Goal: Information Seeking & Learning: Learn about a topic

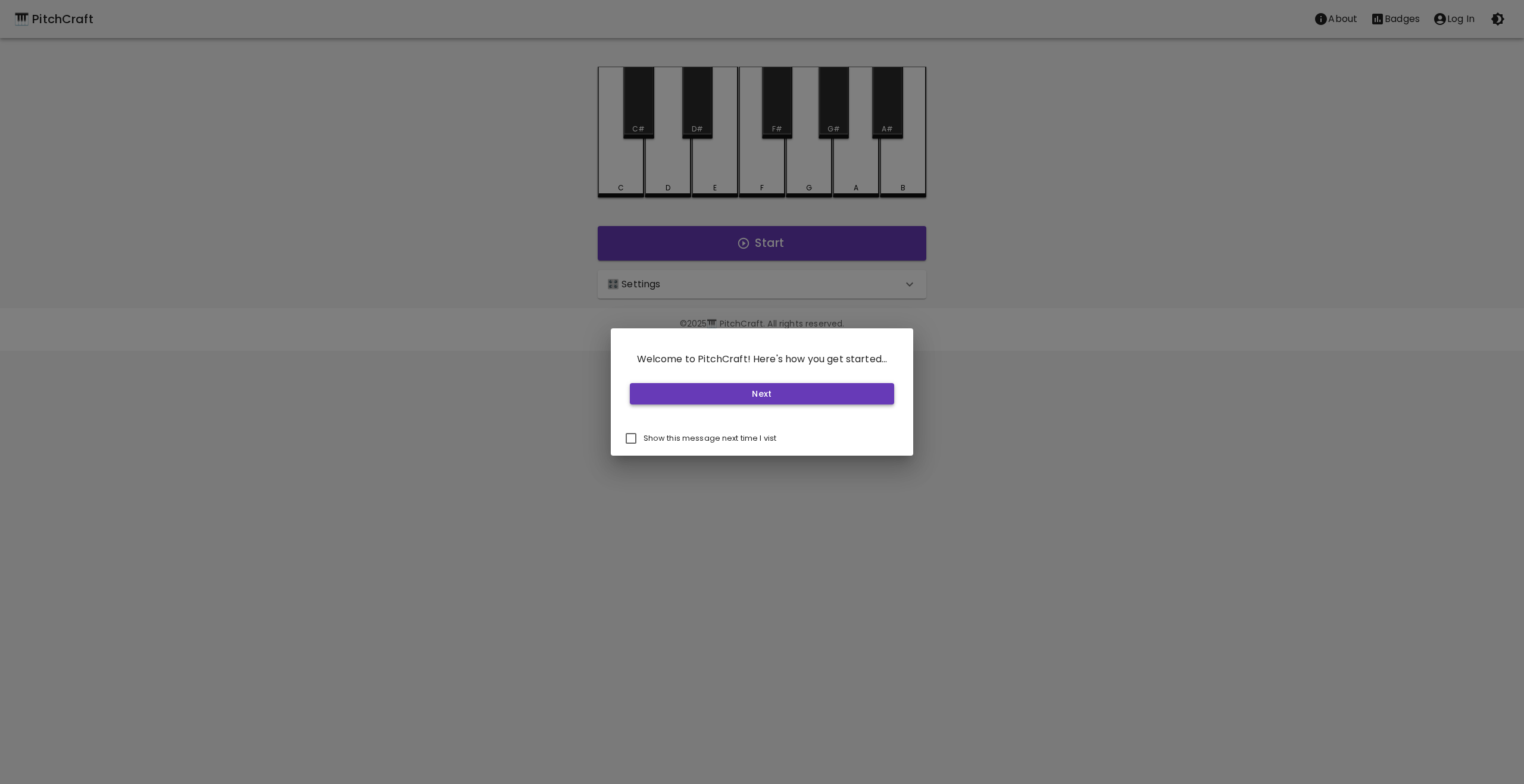
click at [764, 391] on button "Next" at bounding box center [762, 394] width 265 height 22
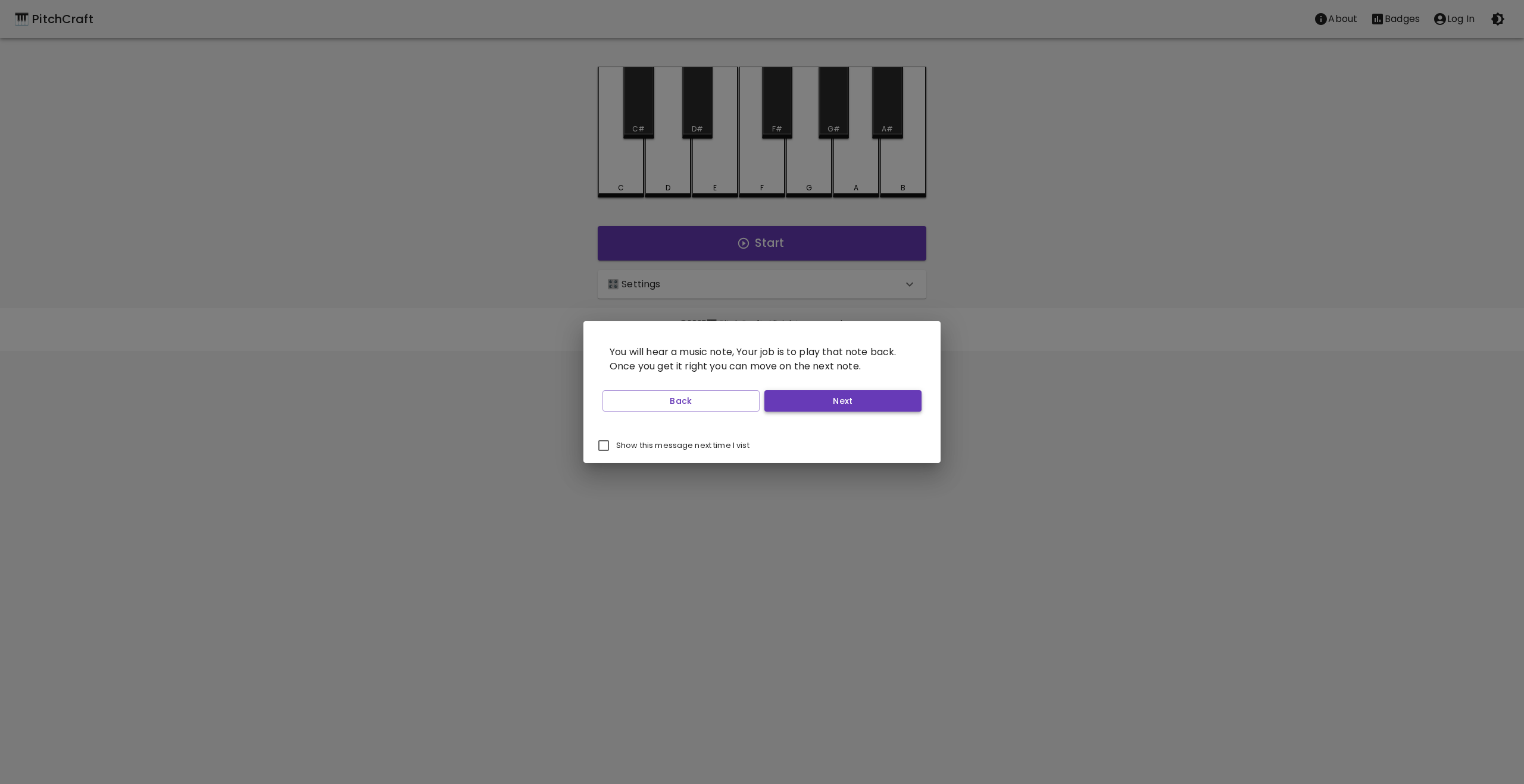
click at [837, 401] on button "Next" at bounding box center [842, 401] width 157 height 22
click at [837, 401] on button "Start Playing" at bounding box center [842, 401] width 157 height 22
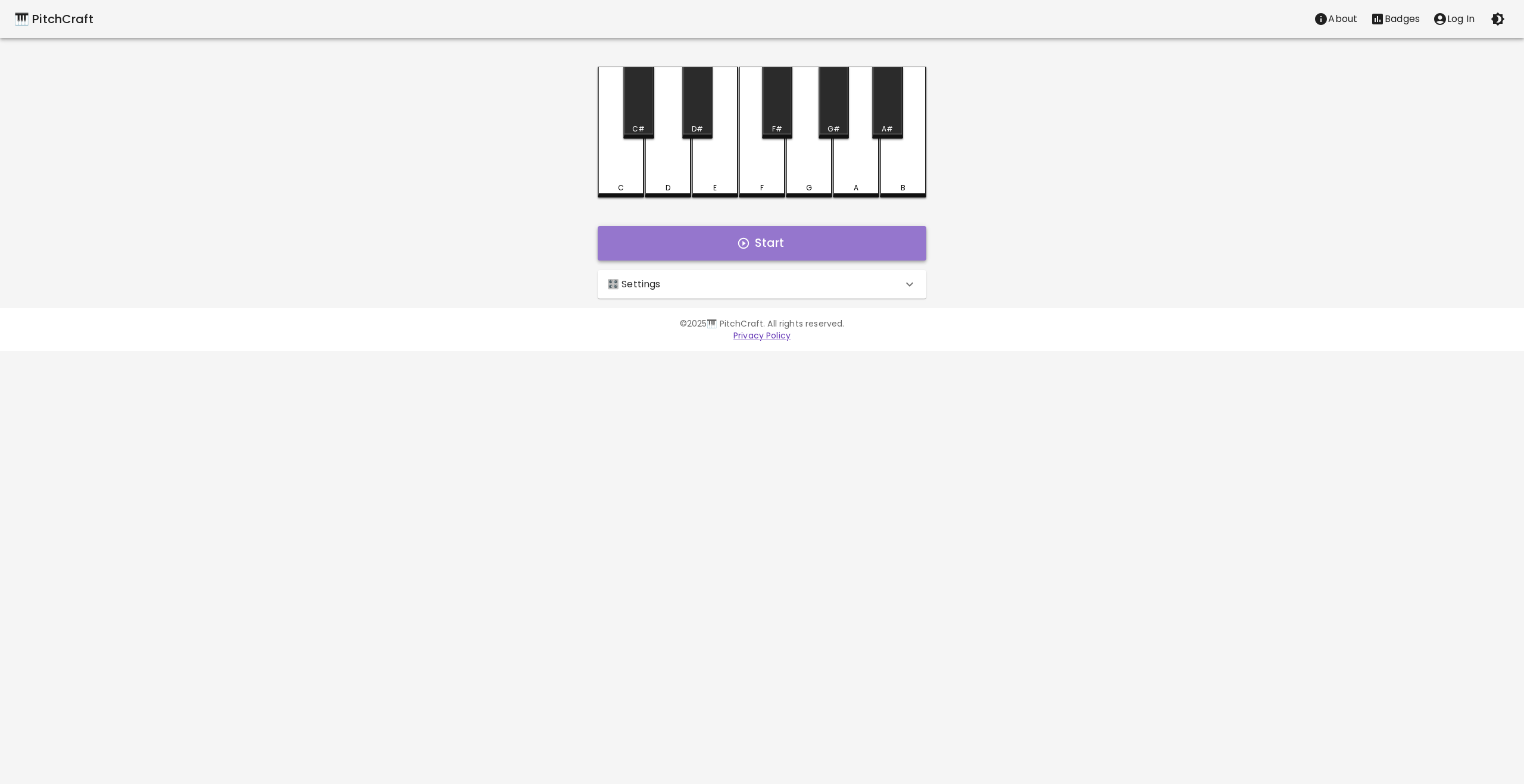
click at [793, 237] on button "Start" at bounding box center [762, 243] width 329 height 35
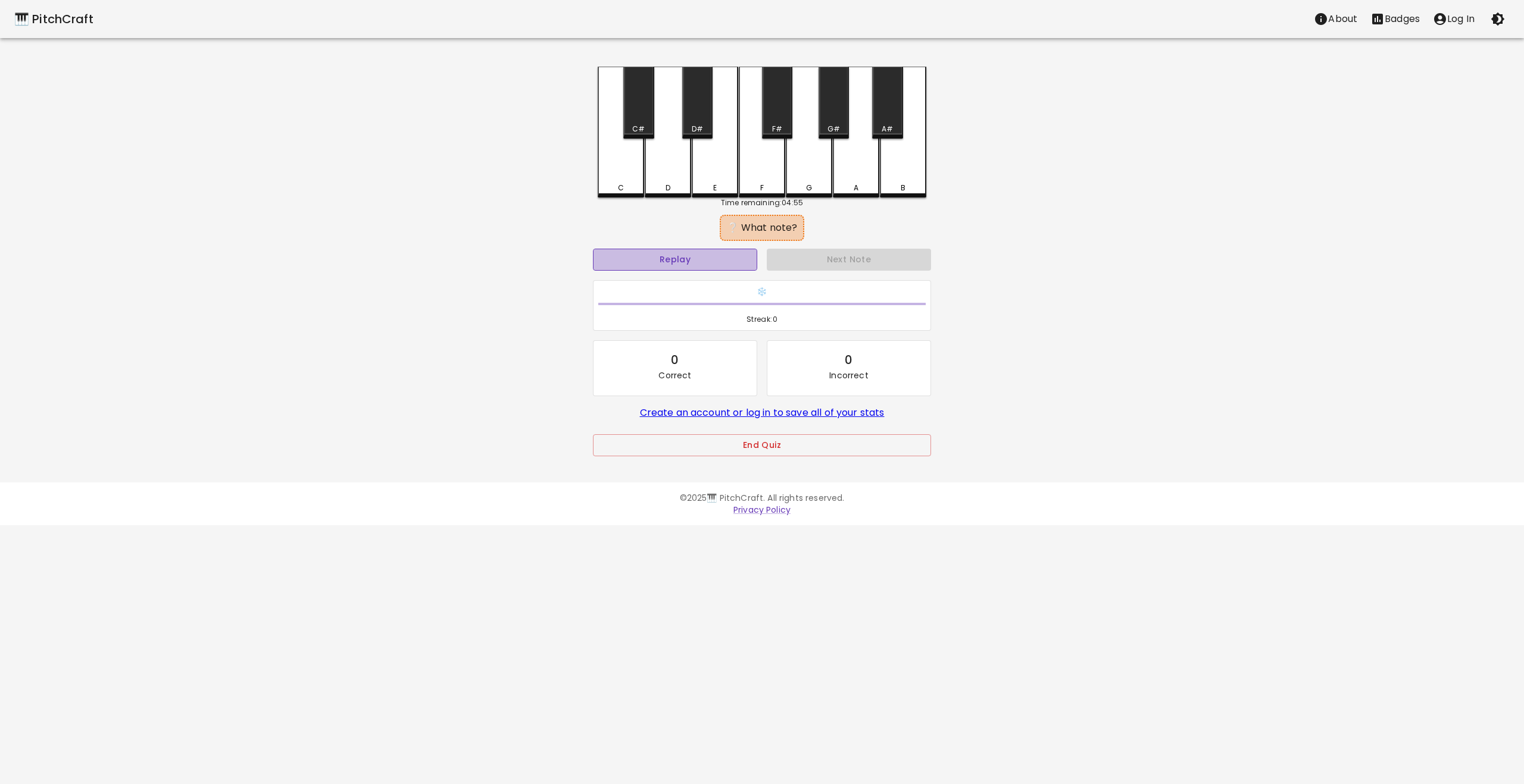
click at [711, 265] on button "Replay" at bounding box center [675, 259] width 164 height 22
click at [715, 263] on button "Replay" at bounding box center [675, 259] width 164 height 22
click at [711, 264] on button "Replay" at bounding box center [675, 259] width 164 height 22
click at [624, 176] on div "C" at bounding box center [621, 132] width 47 height 131
click at [618, 184] on div "C" at bounding box center [620, 185] width 6 height 11
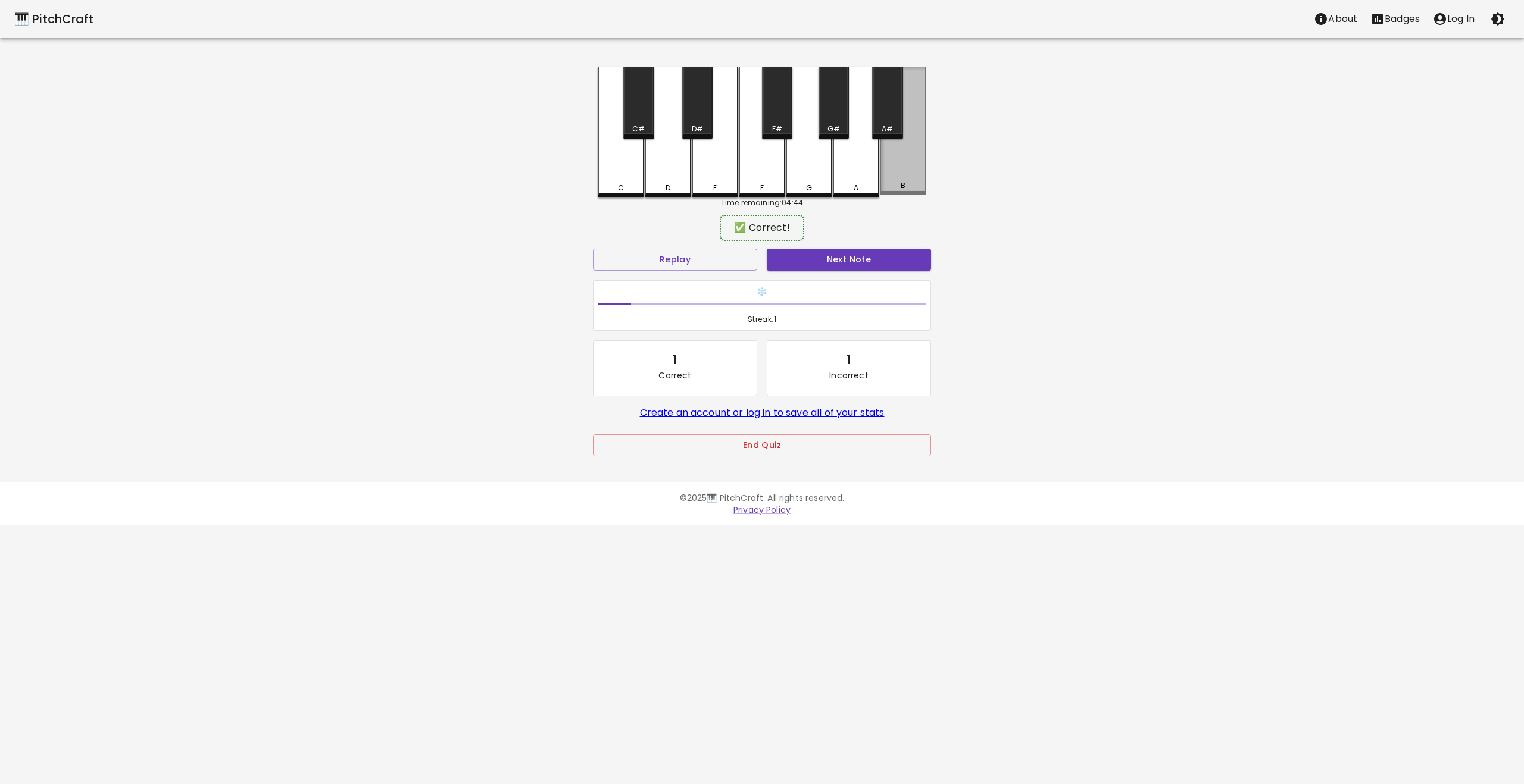
click at [909, 176] on div "B" at bounding box center [903, 131] width 47 height 129
click at [857, 261] on button "Next Note" at bounding box center [849, 259] width 164 height 22
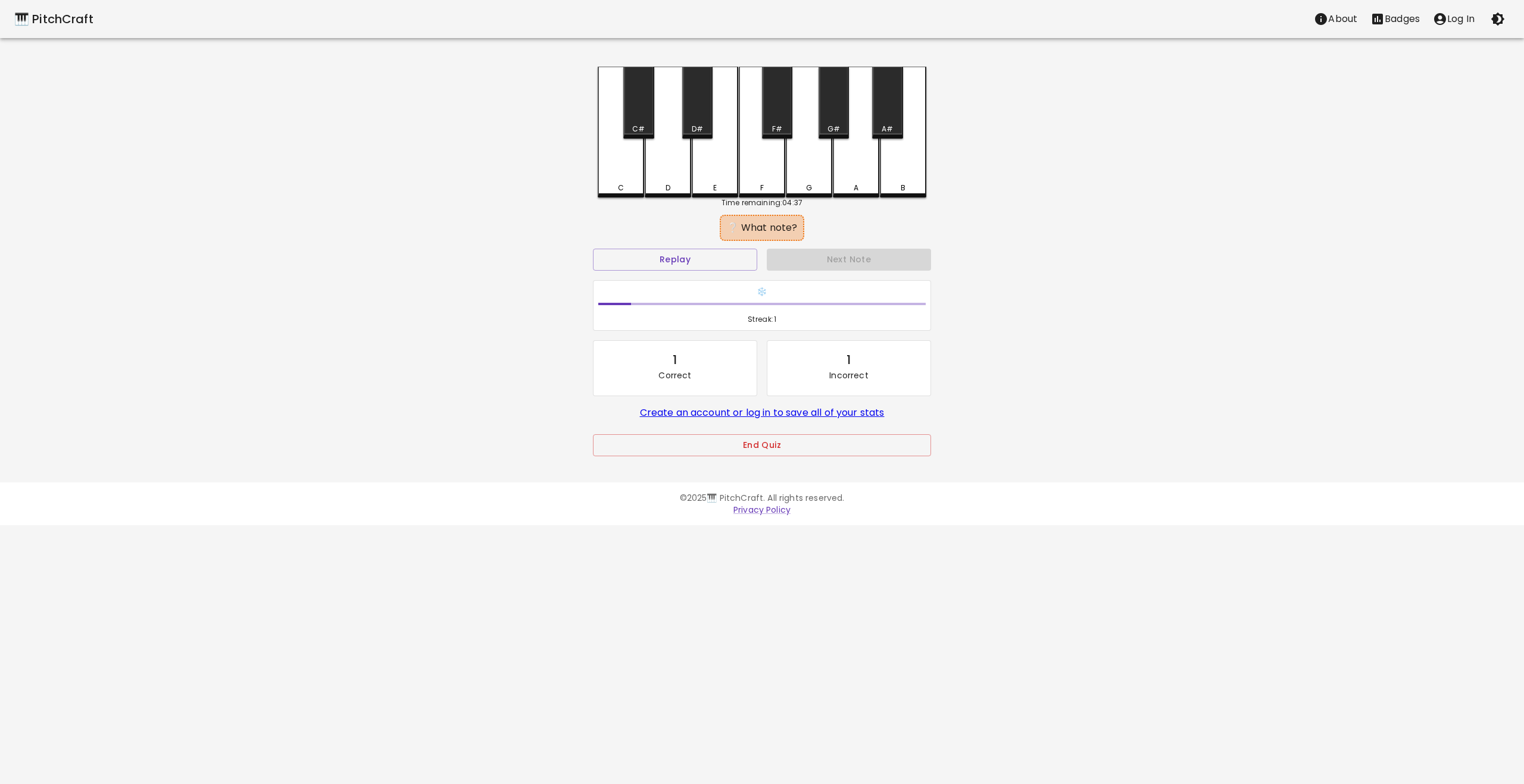
click at [617, 171] on div "C" at bounding box center [621, 132] width 47 height 131
click at [863, 257] on button "Next Note" at bounding box center [849, 259] width 164 height 22
click at [814, 175] on div "G" at bounding box center [809, 131] width 47 height 129
click at [847, 175] on div "A" at bounding box center [856, 132] width 47 height 131
click at [760, 176] on div "F" at bounding box center [762, 132] width 47 height 131
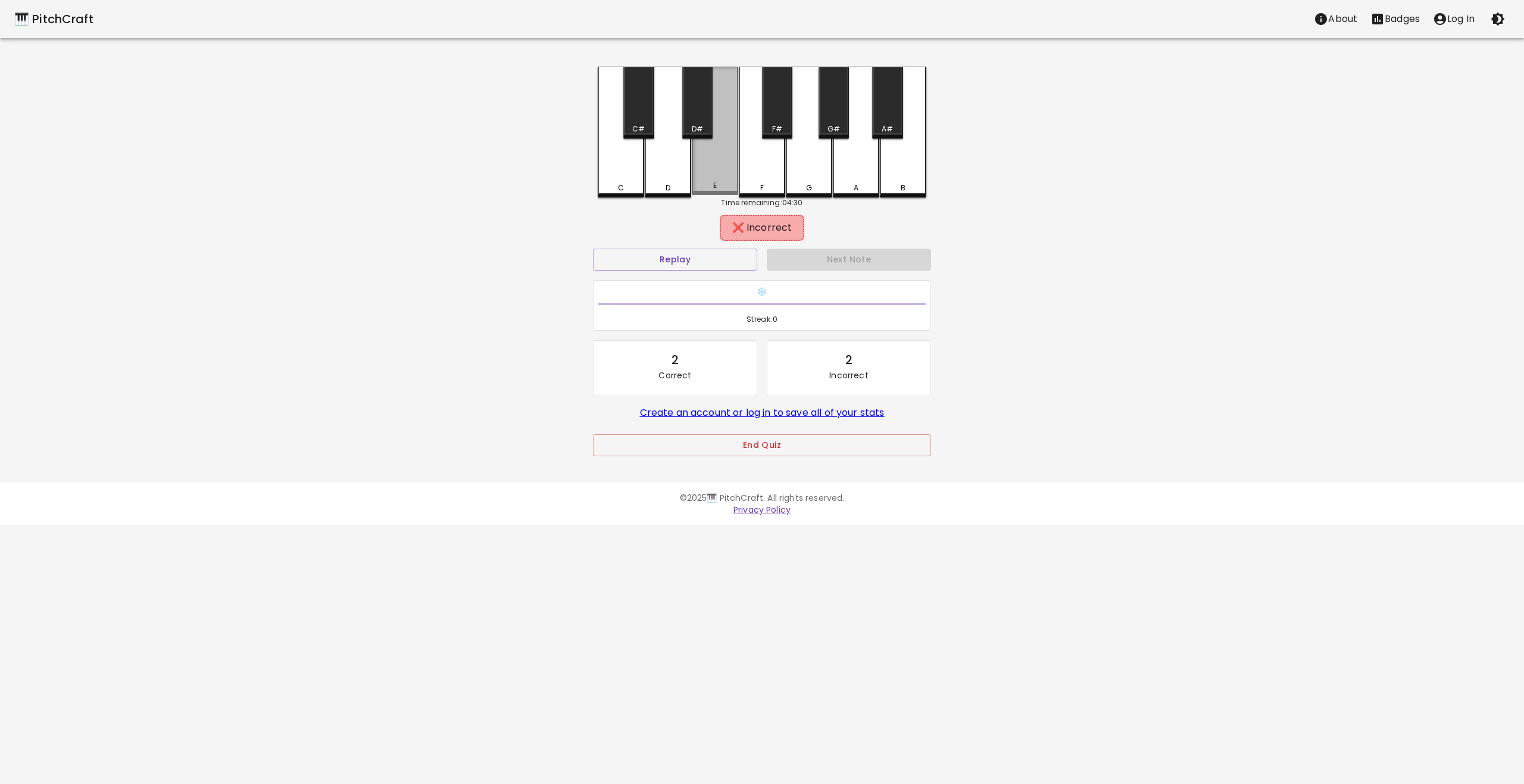
click at [727, 176] on div "E" at bounding box center [715, 131] width 47 height 129
click at [670, 173] on div "D" at bounding box center [668, 132] width 47 height 131
click at [626, 172] on div "C" at bounding box center [621, 132] width 47 height 131
click at [897, 173] on div "B" at bounding box center [903, 131] width 47 height 129
click at [863, 172] on div "A" at bounding box center [856, 131] width 47 height 129
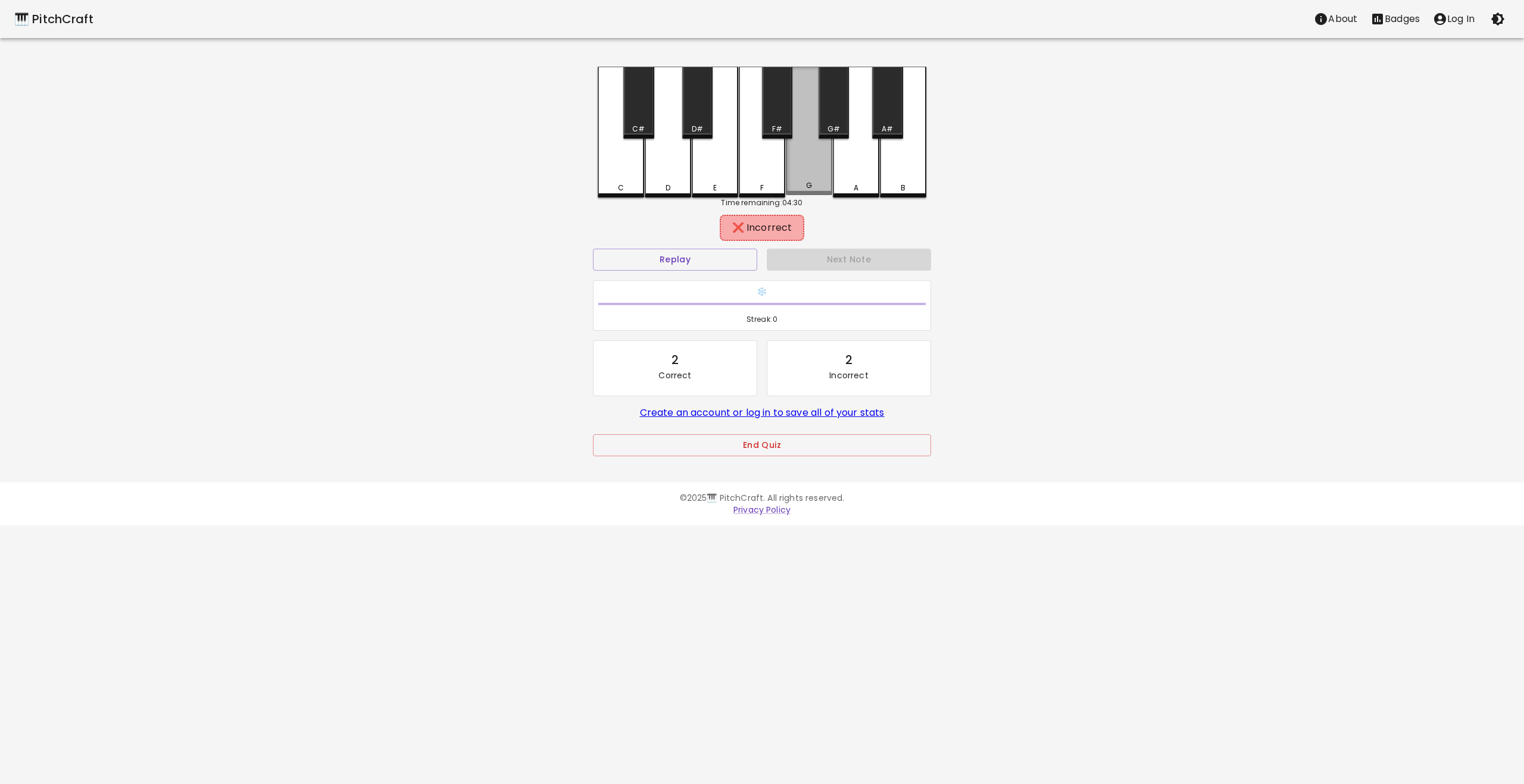
click at [814, 168] on div "G" at bounding box center [809, 131] width 47 height 129
click at [706, 260] on button "Replay" at bounding box center [675, 259] width 164 height 22
click at [791, 192] on div "G" at bounding box center [809, 131] width 47 height 129
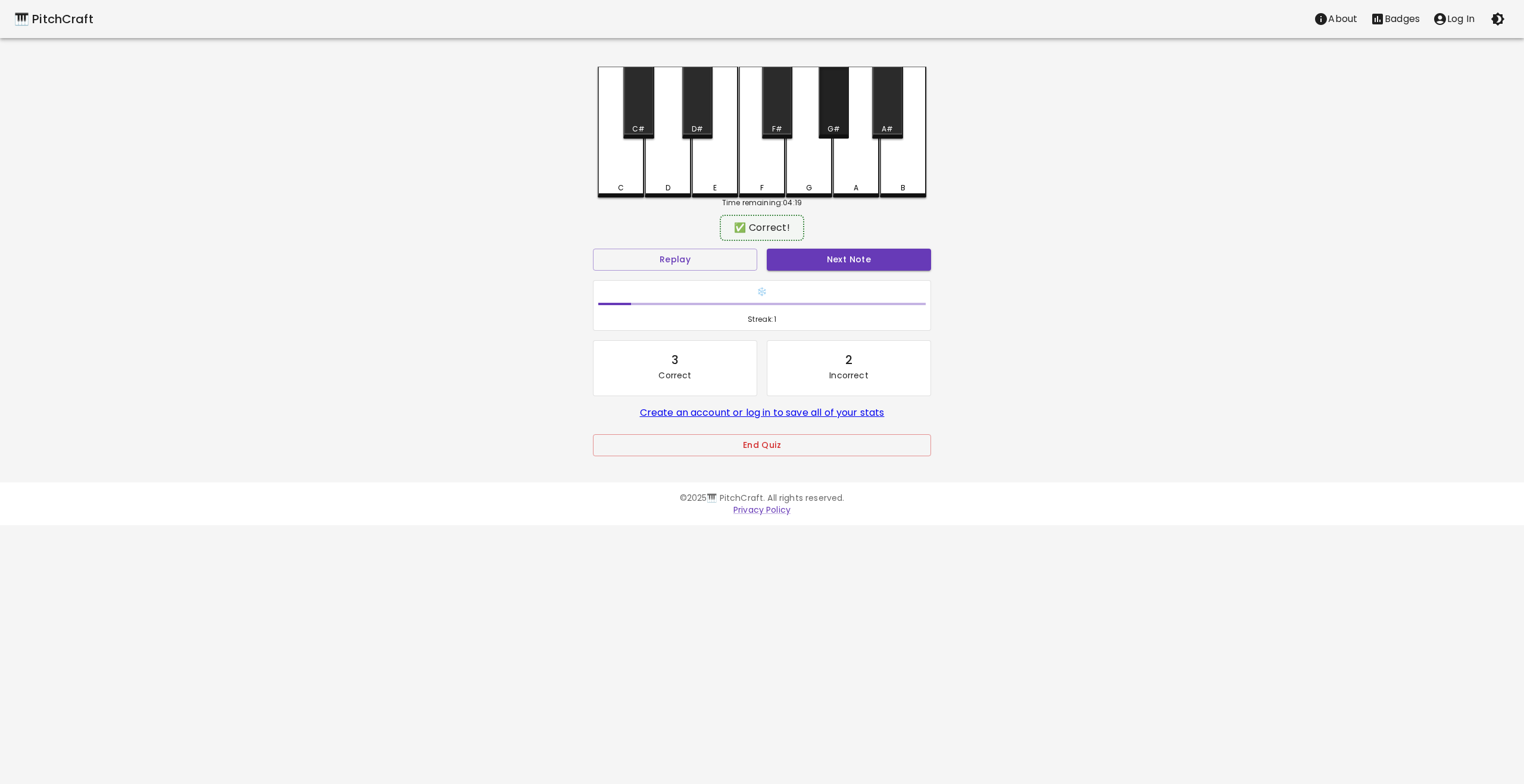
click at [835, 125] on div "G#" at bounding box center [834, 129] width 13 height 11
click at [856, 254] on button "Next Note" at bounding box center [849, 259] width 164 height 22
click at [741, 264] on button "Replay" at bounding box center [675, 259] width 164 height 22
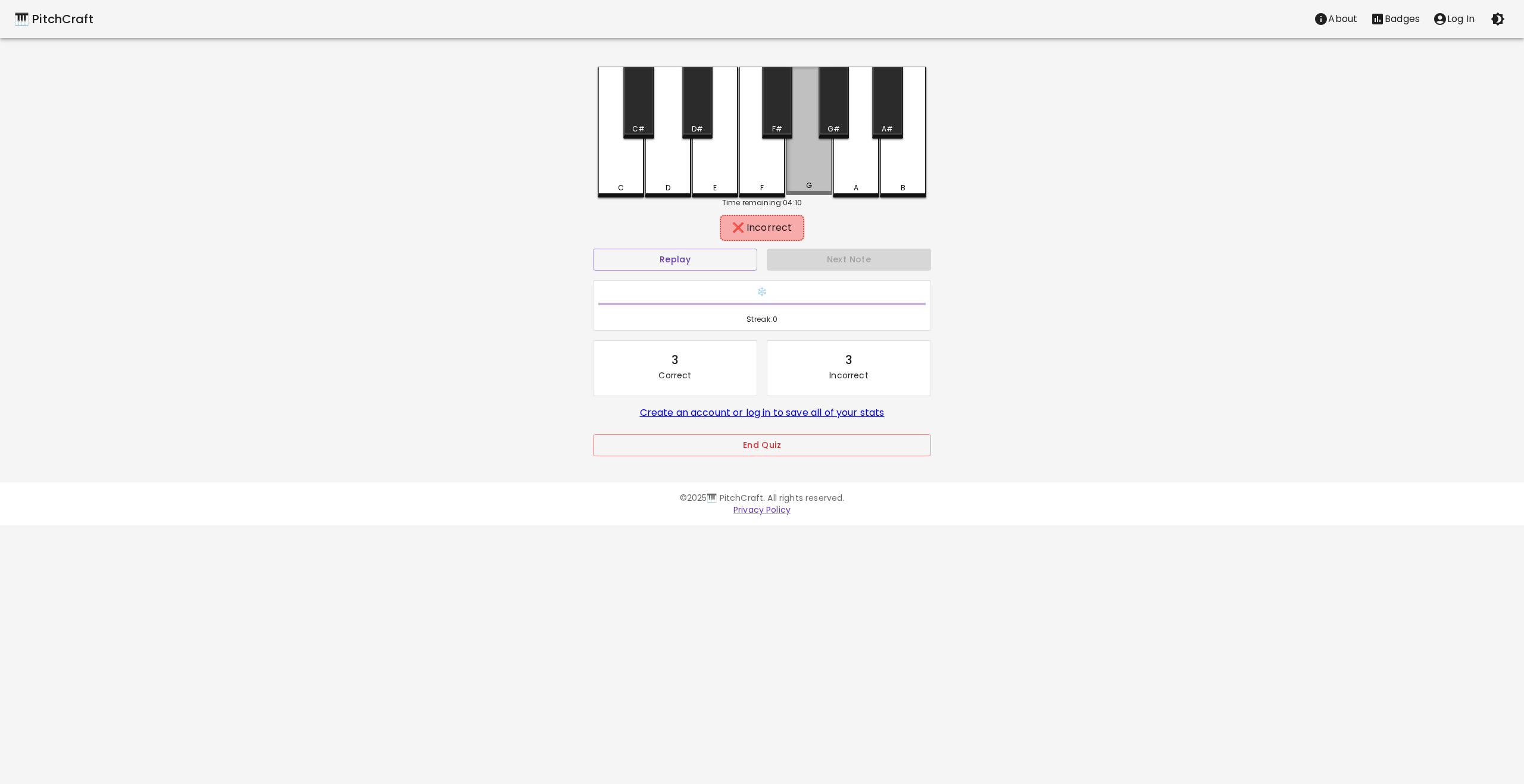
click at [815, 180] on div "G" at bounding box center [809, 131] width 47 height 129
click at [709, 268] on button "Replay" at bounding box center [675, 259] width 164 height 22
click at [764, 174] on div "F" at bounding box center [762, 131] width 47 height 129
click at [702, 260] on button "Replay" at bounding box center [675, 259] width 164 height 22
click at [768, 109] on div "F#" at bounding box center [777, 103] width 30 height 72
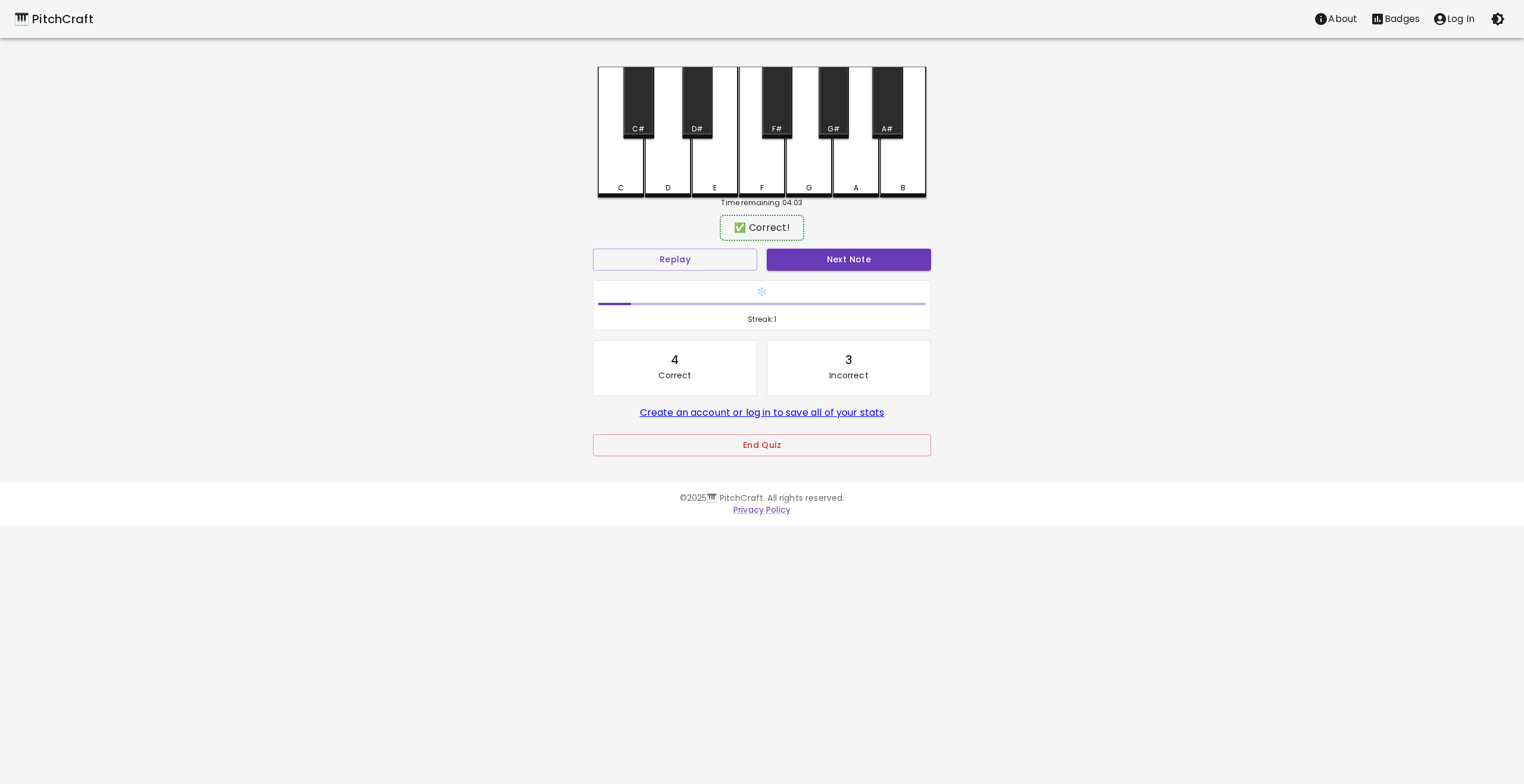
click at [629, 174] on div "C" at bounding box center [621, 132] width 47 height 131
click at [672, 181] on div "D" at bounding box center [668, 132] width 47 height 131
drag, startPoint x: 714, startPoint y: 173, endPoint x: 767, endPoint y: 186, distance: 54.6
click at [714, 173] on div "E" at bounding box center [715, 131] width 47 height 129
click at [777, 184] on div "F" at bounding box center [762, 188] width 44 height 11
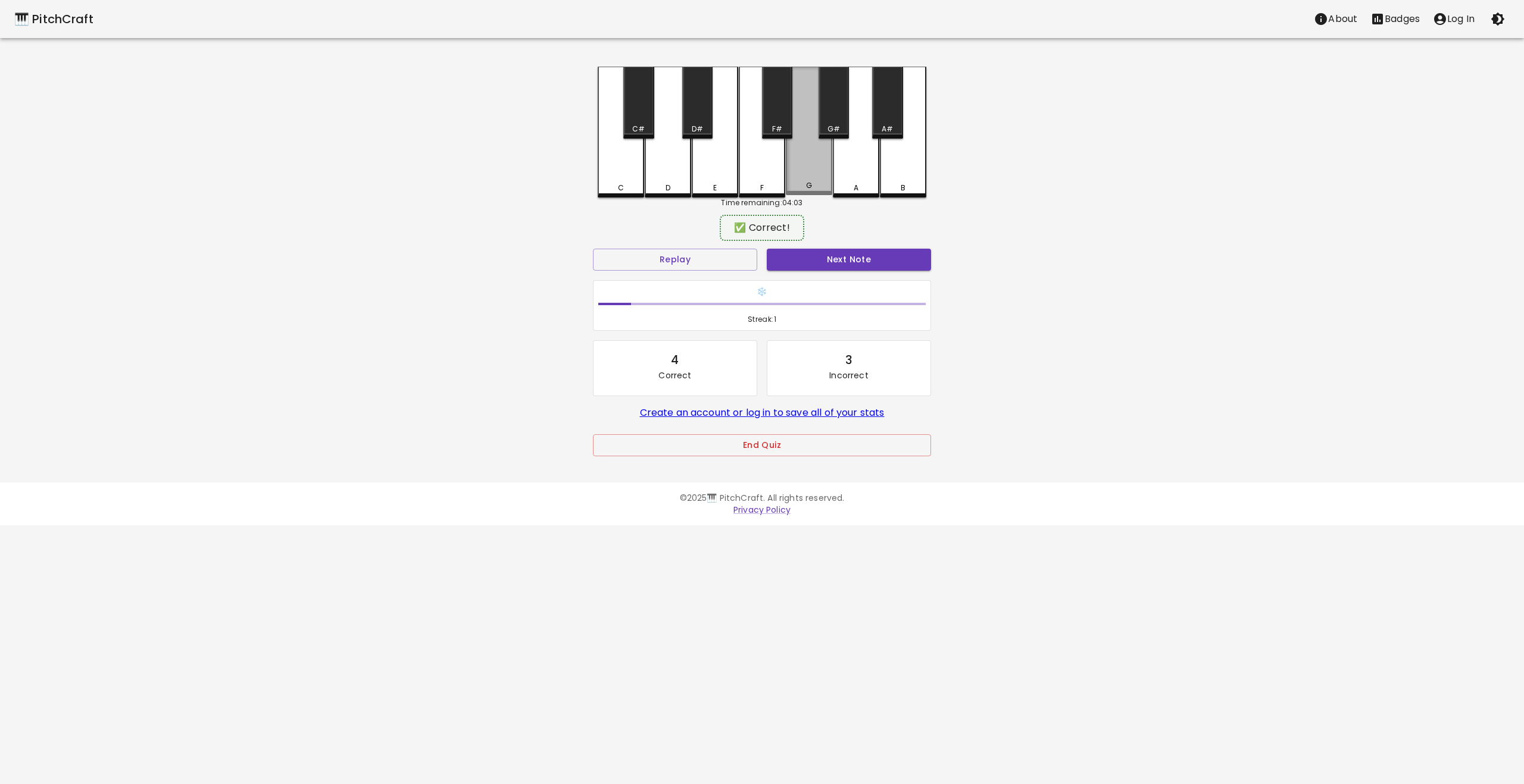
drag, startPoint x: 805, startPoint y: 180, endPoint x: 853, endPoint y: 185, distance: 48.3
click at [805, 180] on div "G" at bounding box center [809, 131] width 47 height 129
click at [854, 185] on div "A" at bounding box center [856, 188] width 5 height 11
drag, startPoint x: 903, startPoint y: 175, endPoint x: 868, endPoint y: 223, distance: 59.4
click at [903, 175] on div "B" at bounding box center [903, 131] width 47 height 129
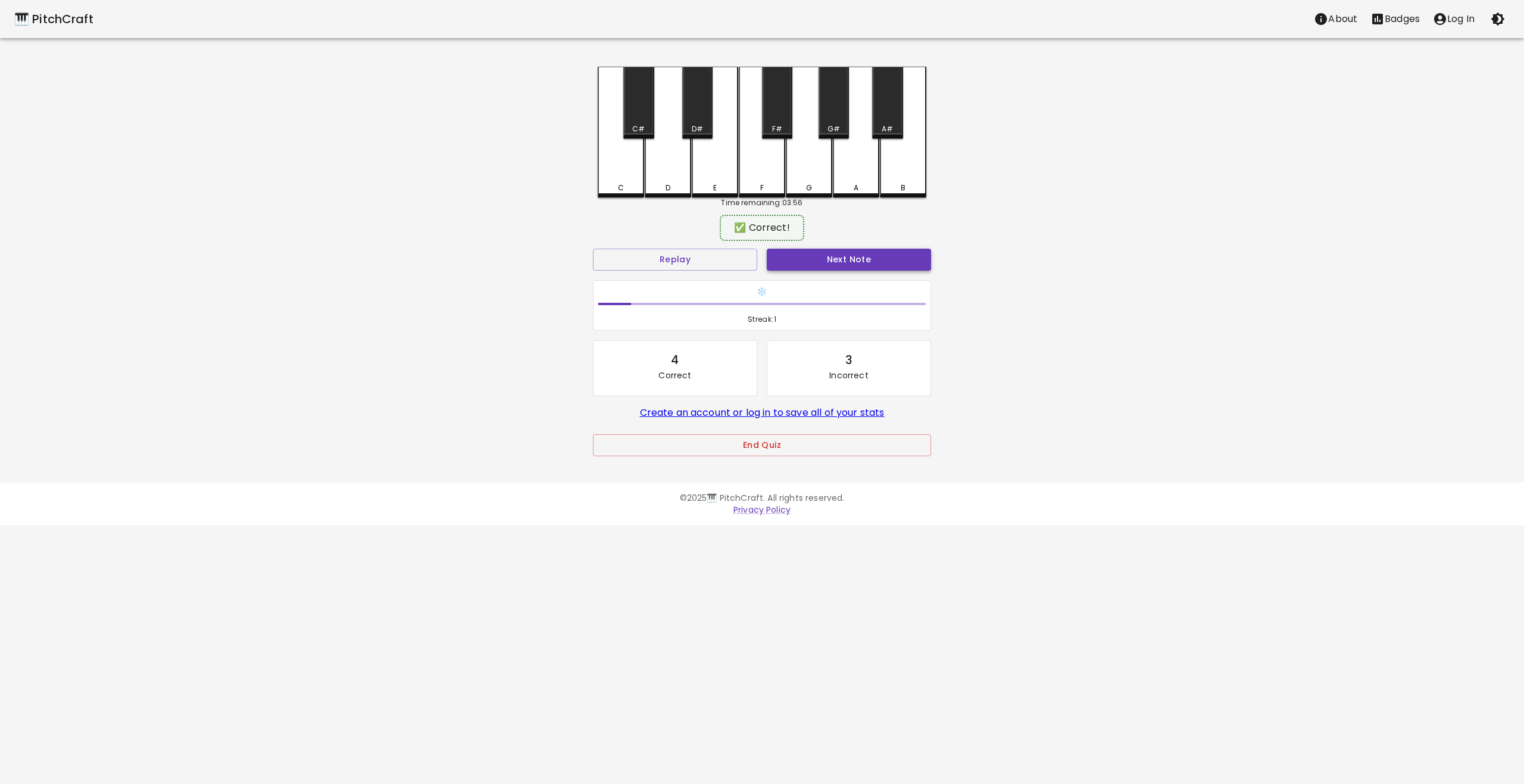
click at [788, 266] on button "Next Note" at bounding box center [849, 259] width 164 height 22
click at [667, 156] on div "D" at bounding box center [668, 132] width 47 height 131
click at [637, 113] on div "C#" at bounding box center [639, 103] width 30 height 72
click at [618, 173] on div "C" at bounding box center [621, 132] width 47 height 131
click at [668, 179] on div "D" at bounding box center [668, 132] width 47 height 131
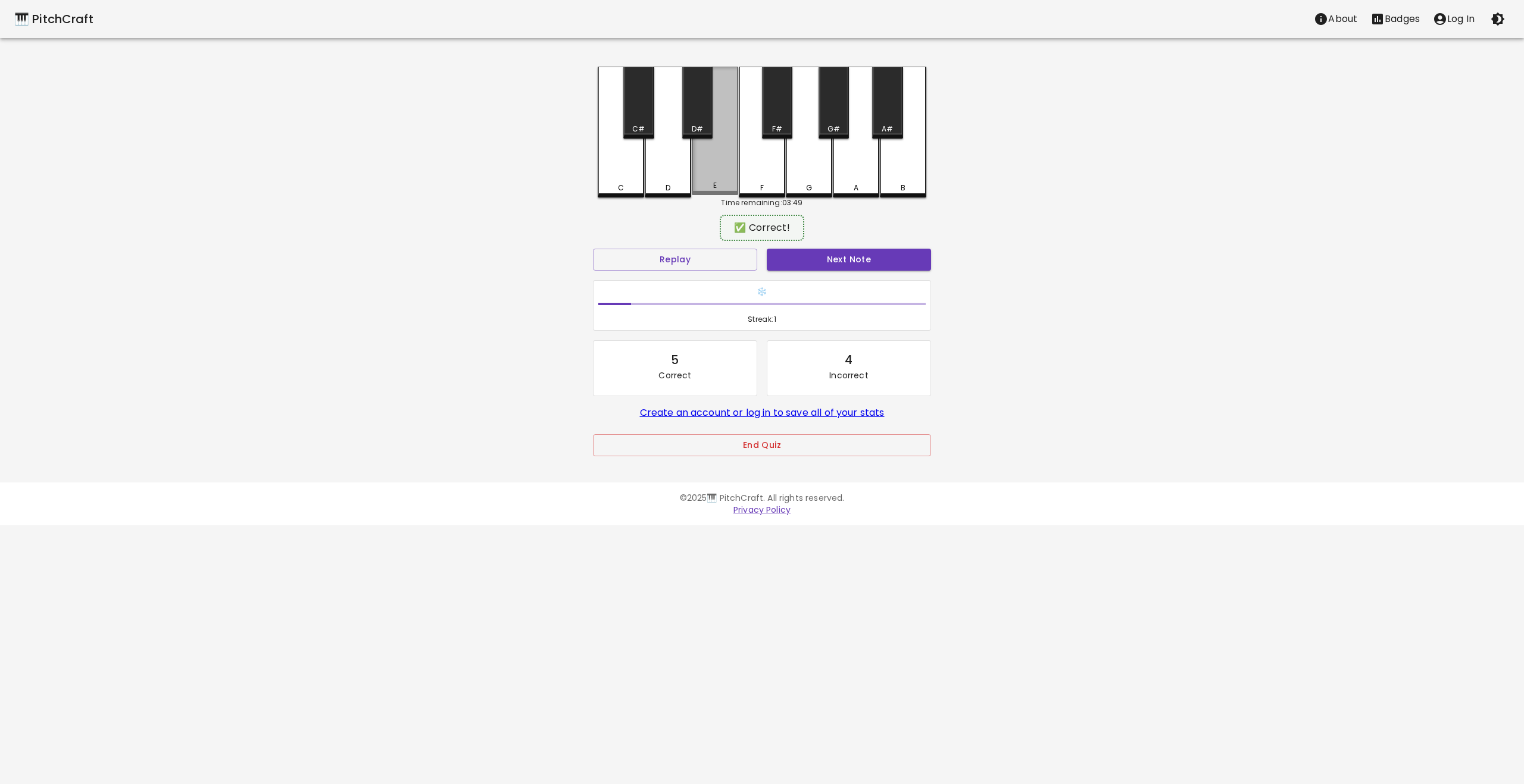
drag, startPoint x: 705, startPoint y: 173, endPoint x: 728, endPoint y: 179, distance: 23.8
click at [705, 173] on div "E" at bounding box center [715, 131] width 47 height 129
drag, startPoint x: 762, startPoint y: 172, endPoint x: 797, endPoint y: 183, distance: 36.7
click at [762, 172] on div "F" at bounding box center [762, 132] width 47 height 131
click at [840, 190] on div "A" at bounding box center [856, 188] width 44 height 11
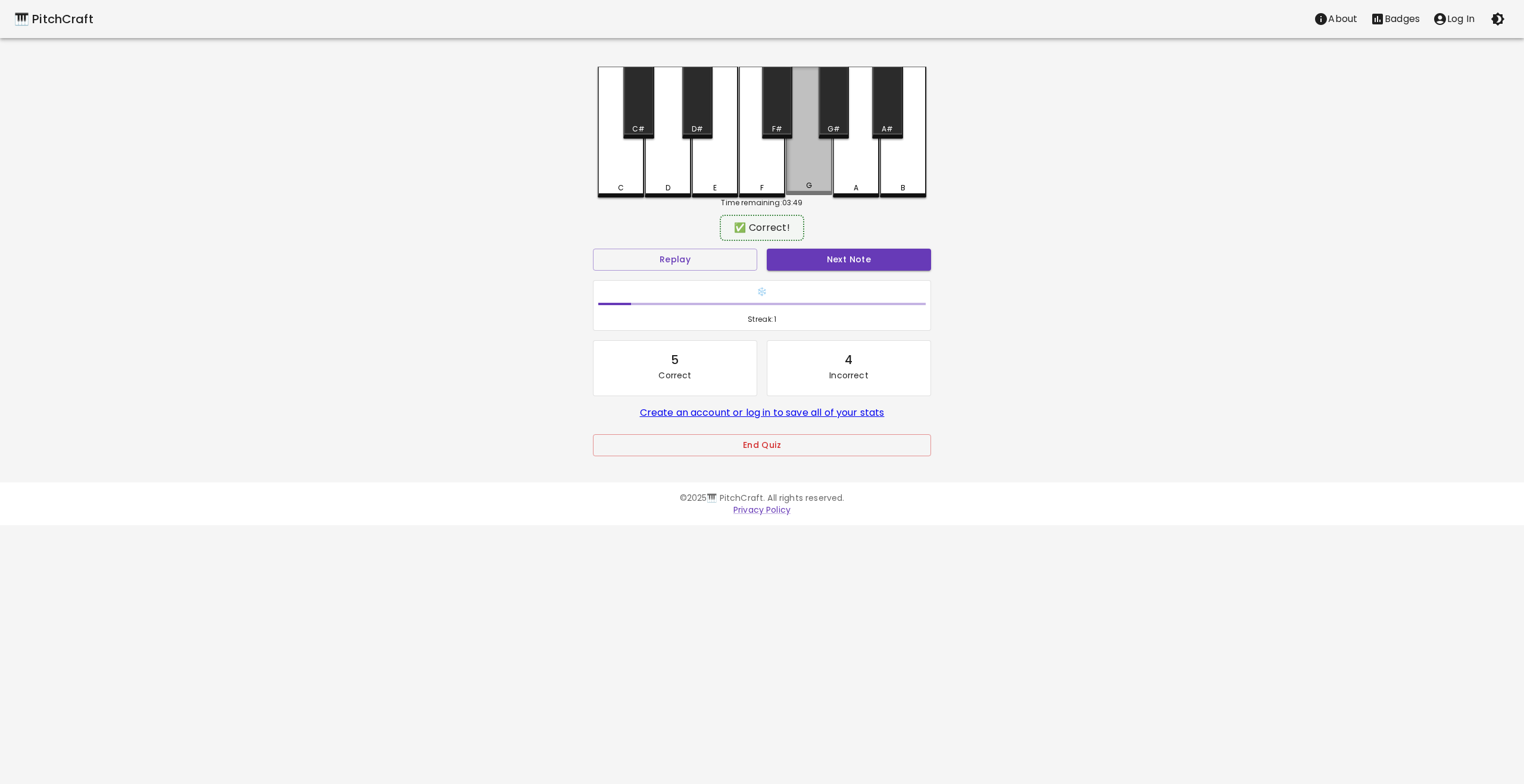
click at [817, 186] on div "G" at bounding box center [809, 185] width 44 height 11
click at [858, 180] on div "A" at bounding box center [856, 132] width 47 height 131
click at [898, 176] on div "B" at bounding box center [903, 131] width 47 height 129
click at [628, 176] on div "C" at bounding box center [621, 132] width 47 height 131
drag, startPoint x: 658, startPoint y: 173, endPoint x: 702, endPoint y: 175, distance: 44.0
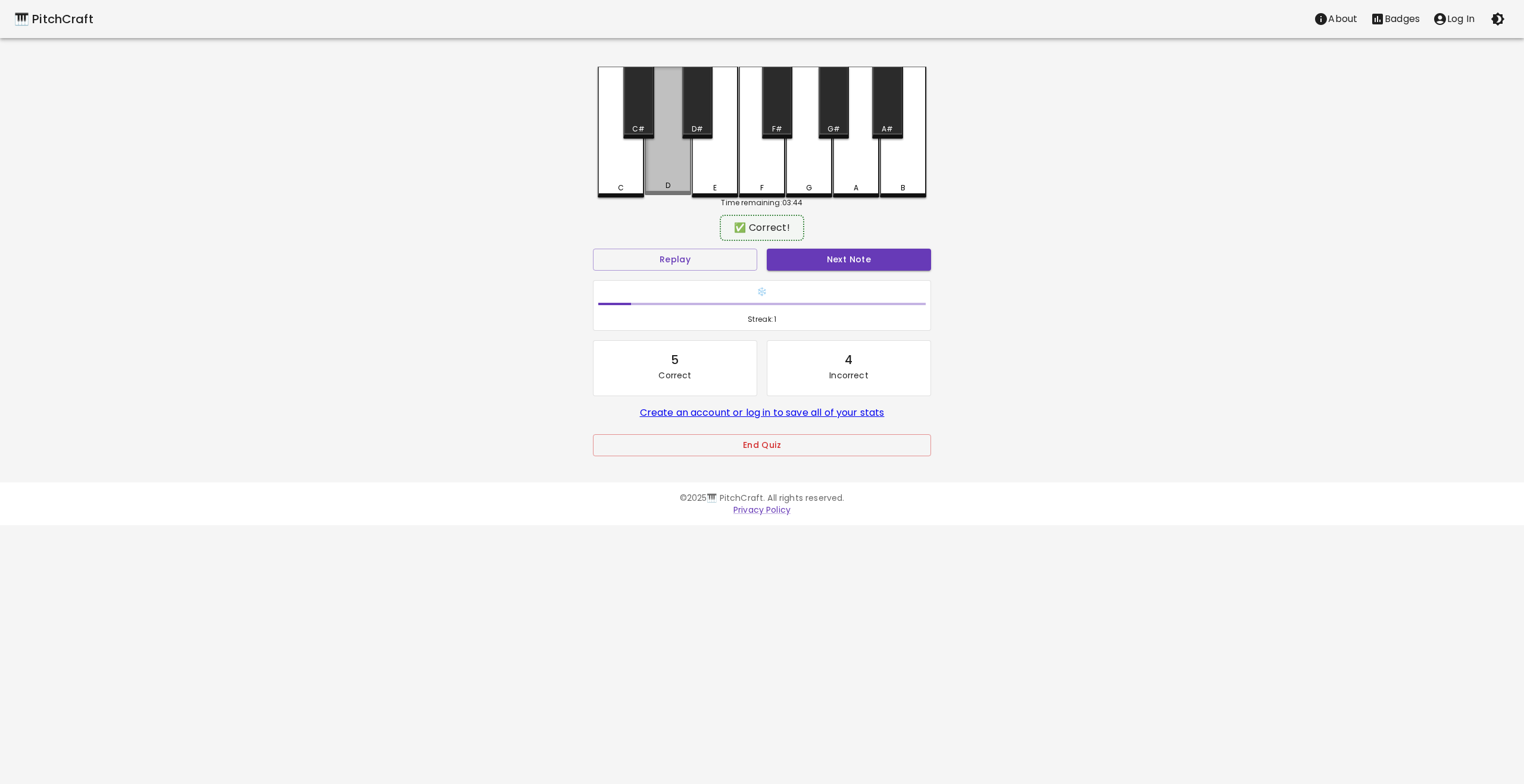
click at [663, 173] on div "D" at bounding box center [668, 131] width 47 height 129
click at [719, 171] on div "E" at bounding box center [715, 132] width 47 height 131
drag, startPoint x: 767, startPoint y: 184, endPoint x: 790, endPoint y: 180, distance: 23.3
click at [767, 184] on div "F" at bounding box center [762, 188] width 44 height 11
drag, startPoint x: 806, startPoint y: 173, endPoint x: 873, endPoint y: 186, distance: 68.2
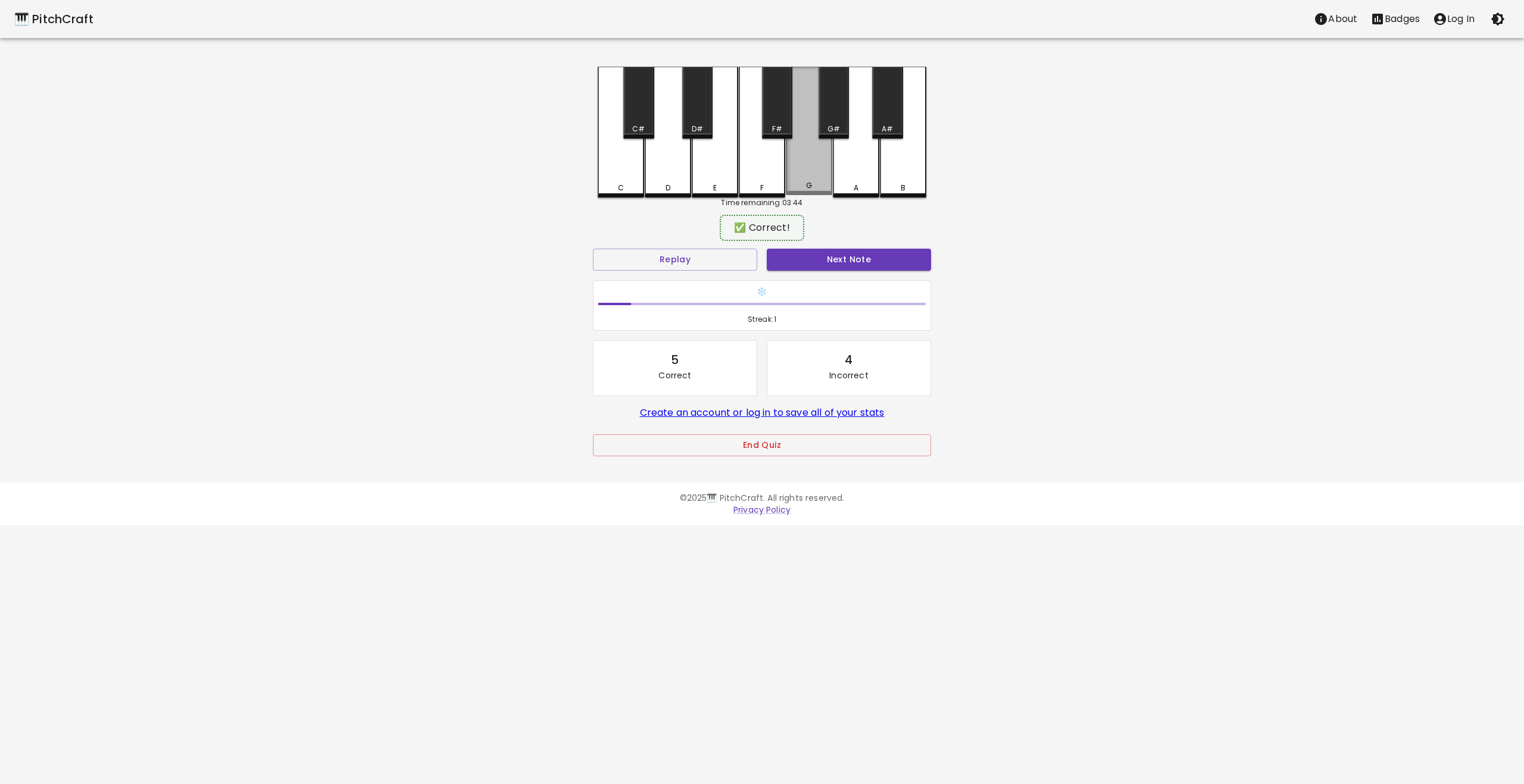
click at [830, 180] on div "G" at bounding box center [809, 131] width 47 height 129
click at [872, 185] on div "A" at bounding box center [856, 188] width 44 height 11
drag, startPoint x: 902, startPoint y: 178, endPoint x: 880, endPoint y: 238, distance: 63.9
click at [902, 178] on div "B" at bounding box center [903, 131] width 47 height 129
click at [839, 260] on button "Next Note" at bounding box center [849, 259] width 164 height 22
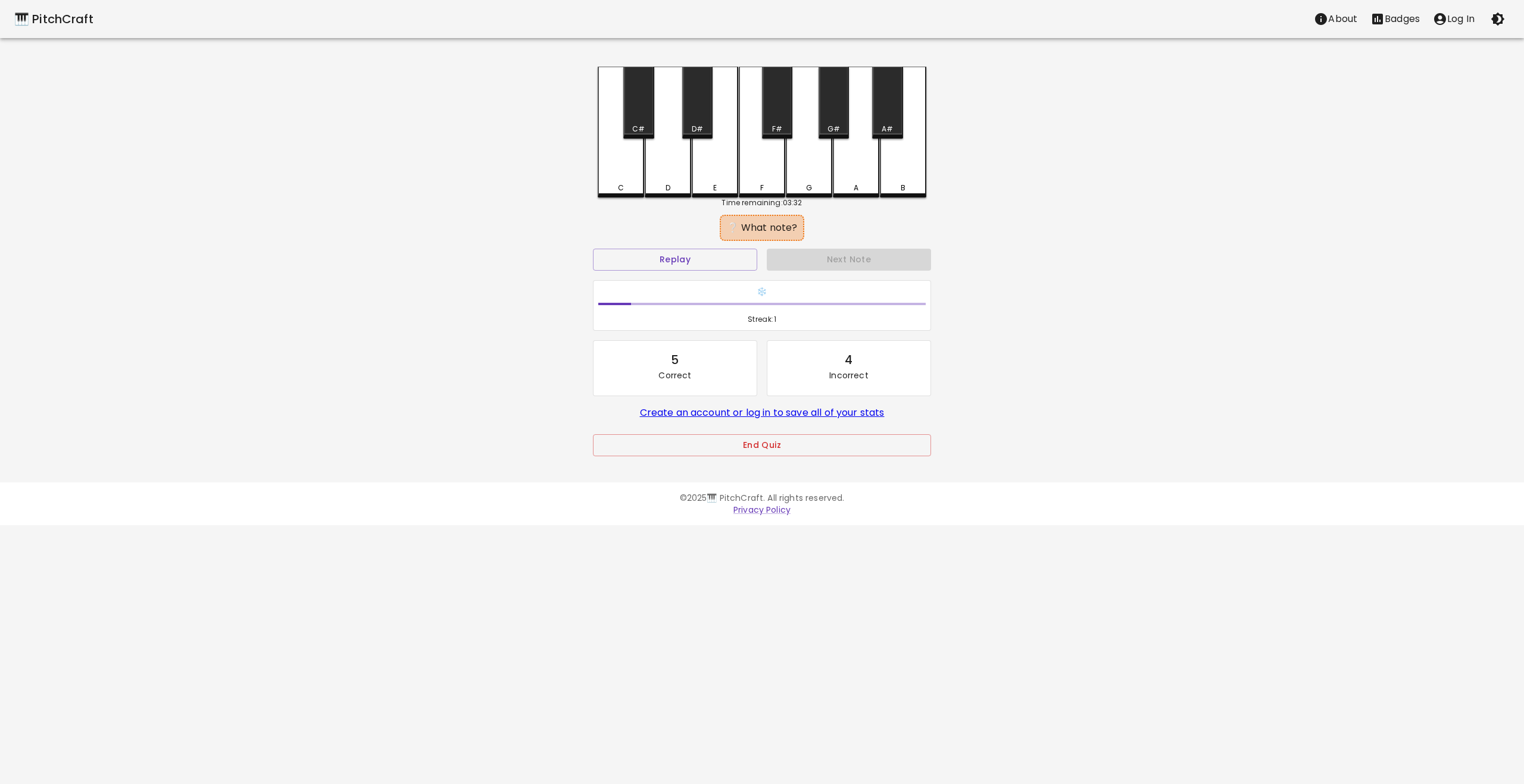
click at [703, 162] on div "E" at bounding box center [715, 132] width 47 height 131
click at [834, 260] on button "Next Note" at bounding box center [849, 259] width 164 height 22
click at [682, 170] on div "D" at bounding box center [668, 132] width 47 height 131
click at [836, 259] on button "Next Note" at bounding box center [849, 259] width 164 height 22
click at [615, 172] on div "C" at bounding box center [621, 131] width 47 height 129
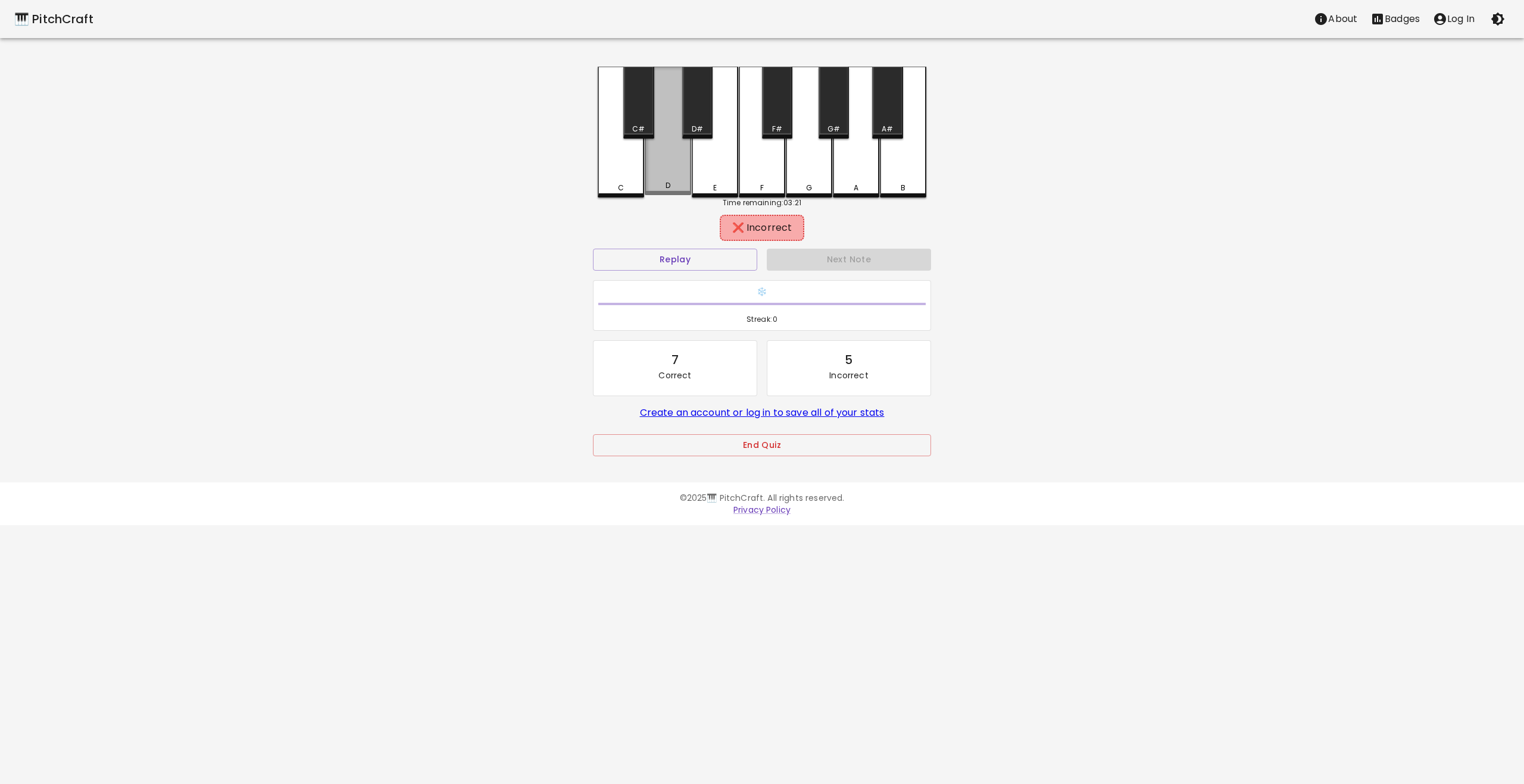
click at [677, 173] on div "D" at bounding box center [668, 131] width 47 height 129
click at [716, 170] on div "E" at bounding box center [715, 132] width 47 height 131
click at [766, 173] on div "F" at bounding box center [762, 132] width 47 height 131
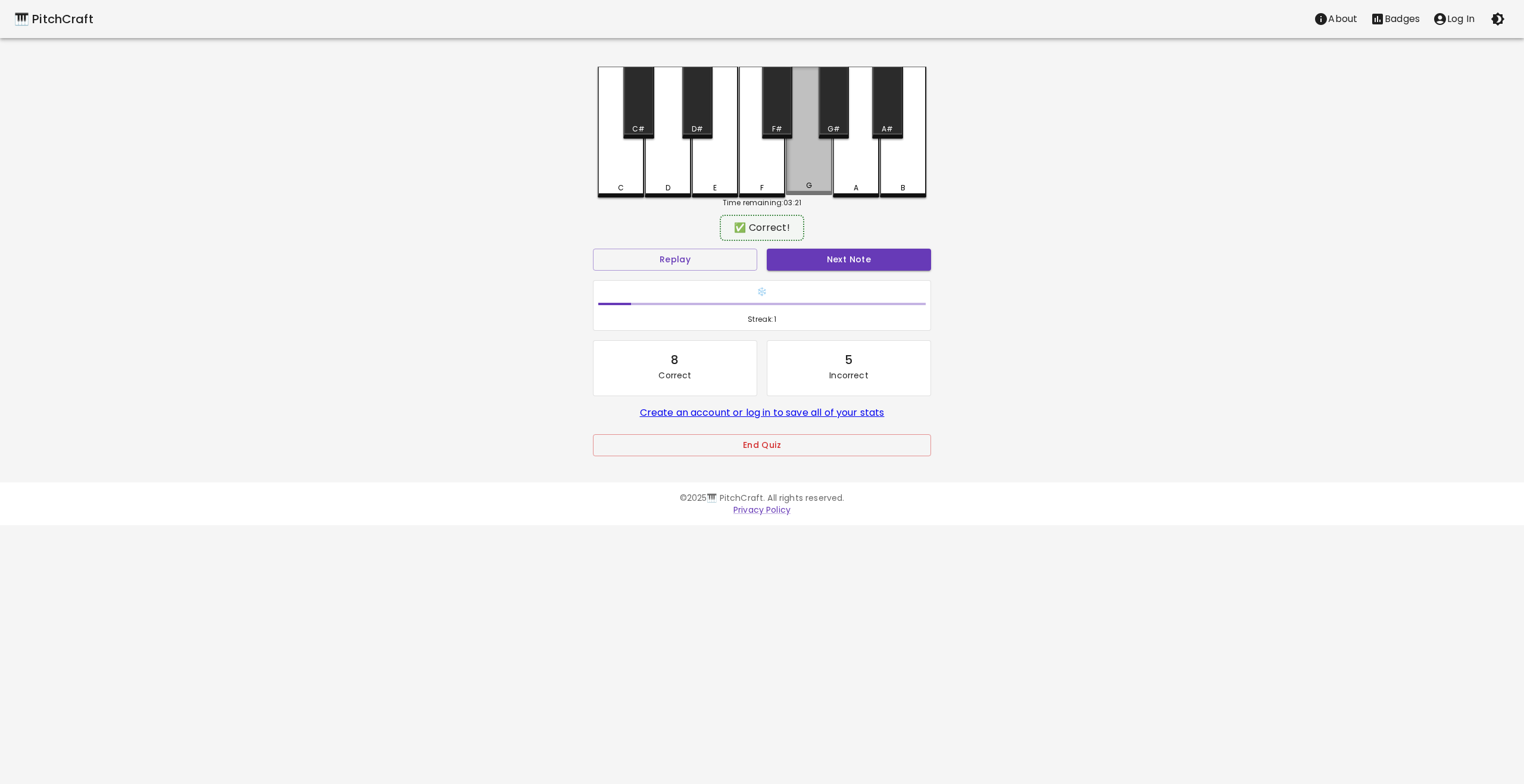
click at [809, 170] on div "G" at bounding box center [809, 131] width 47 height 129
click at [874, 173] on div "A" at bounding box center [856, 131] width 47 height 129
click at [901, 174] on div "B" at bounding box center [903, 131] width 47 height 129
click at [802, 262] on button "Next Note" at bounding box center [849, 259] width 164 height 22
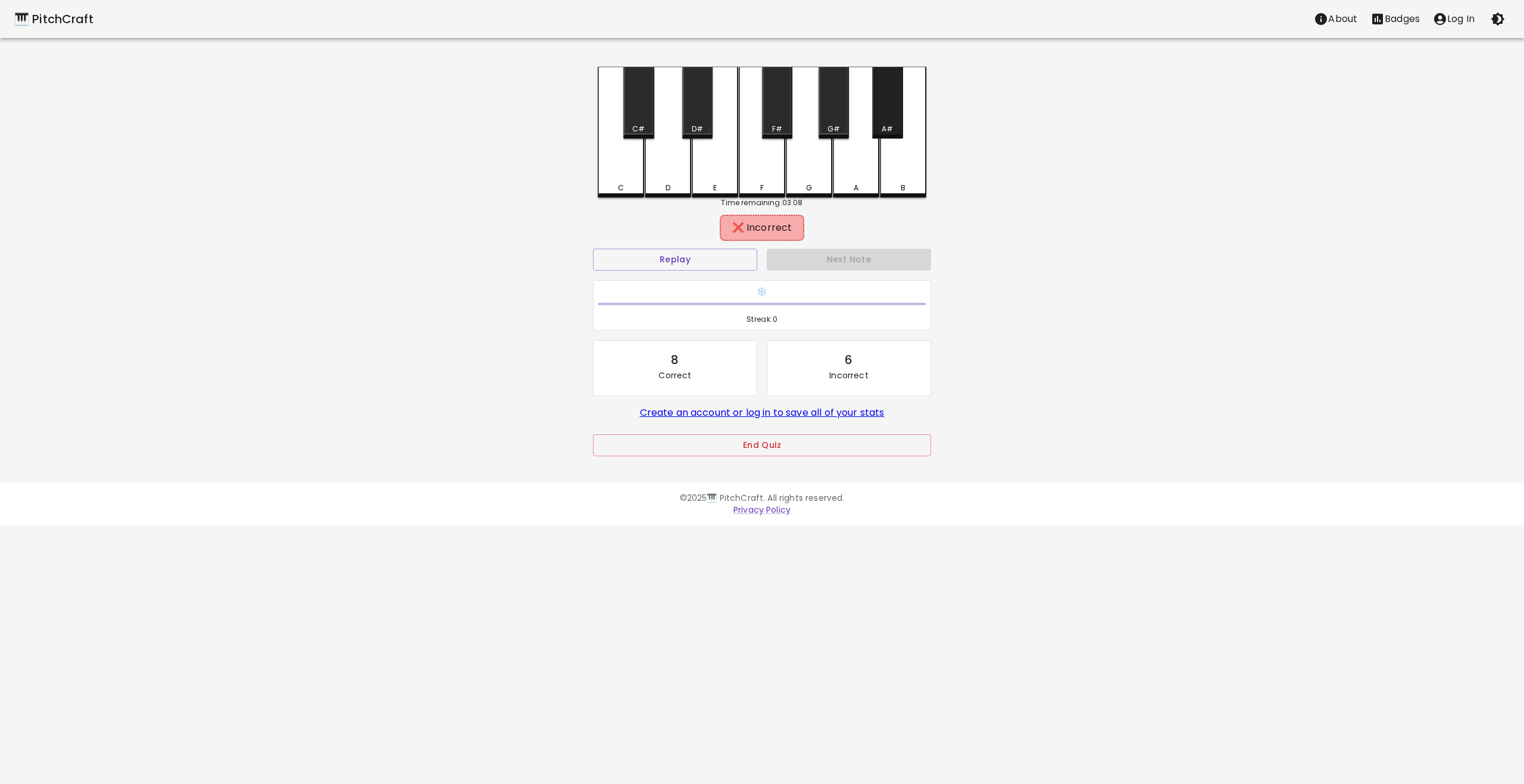
click at [890, 120] on div "A#" at bounding box center [887, 103] width 30 height 72
click at [781, 109] on div "F#" at bounding box center [777, 103] width 30 height 72
click at [833, 267] on button "Next Note" at bounding box center [849, 259] width 164 height 22
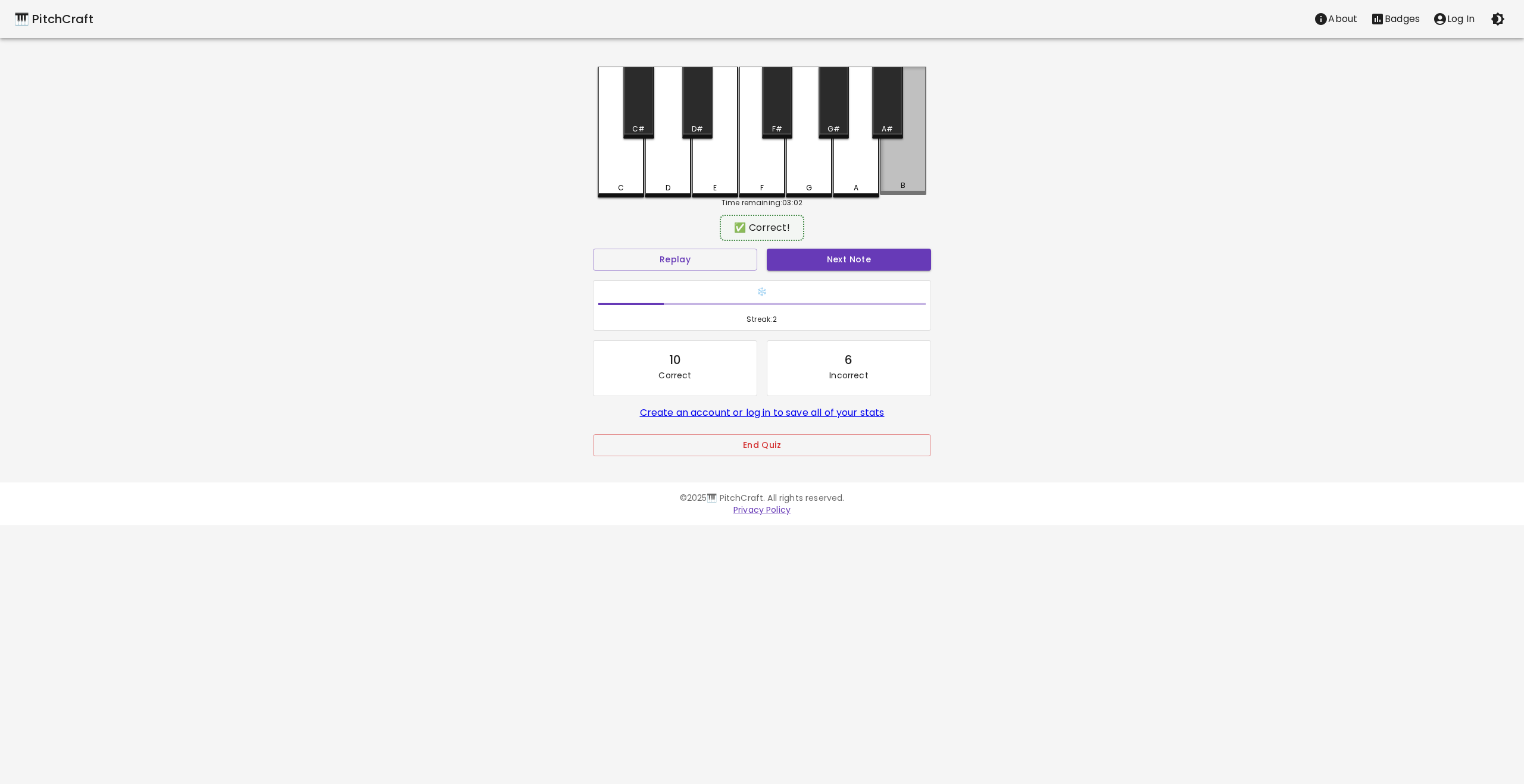
click at [899, 165] on div "B" at bounding box center [903, 131] width 47 height 129
click at [813, 261] on button "Next Note" at bounding box center [849, 259] width 164 height 22
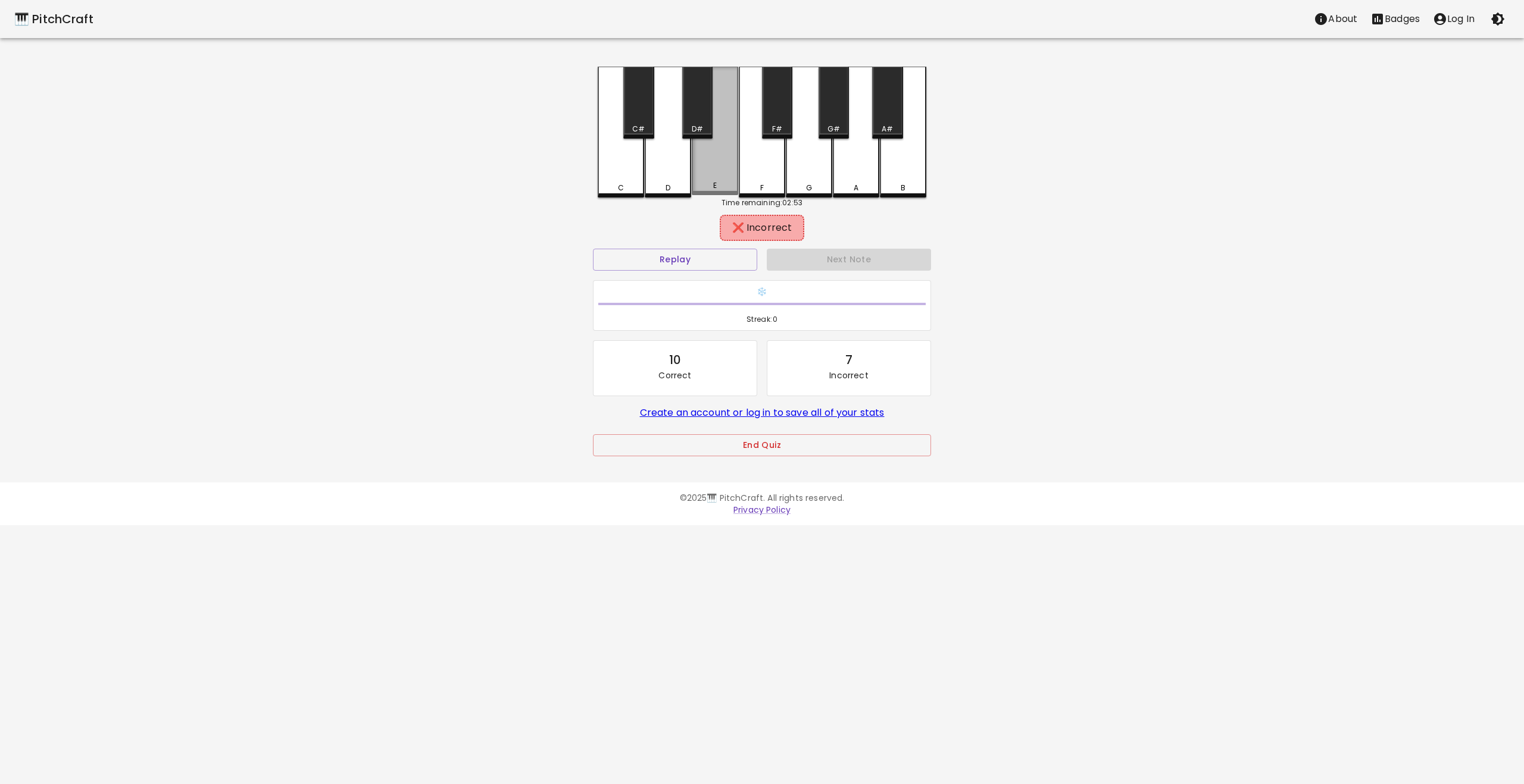
click at [713, 171] on div "E" at bounding box center [715, 131] width 47 height 129
click at [727, 259] on button "Replay" at bounding box center [675, 259] width 164 height 22
click at [770, 165] on div "F" at bounding box center [762, 131] width 47 height 129
click at [709, 268] on button "Replay" at bounding box center [675, 259] width 164 height 22
click at [806, 158] on div "G" at bounding box center [809, 131] width 47 height 129
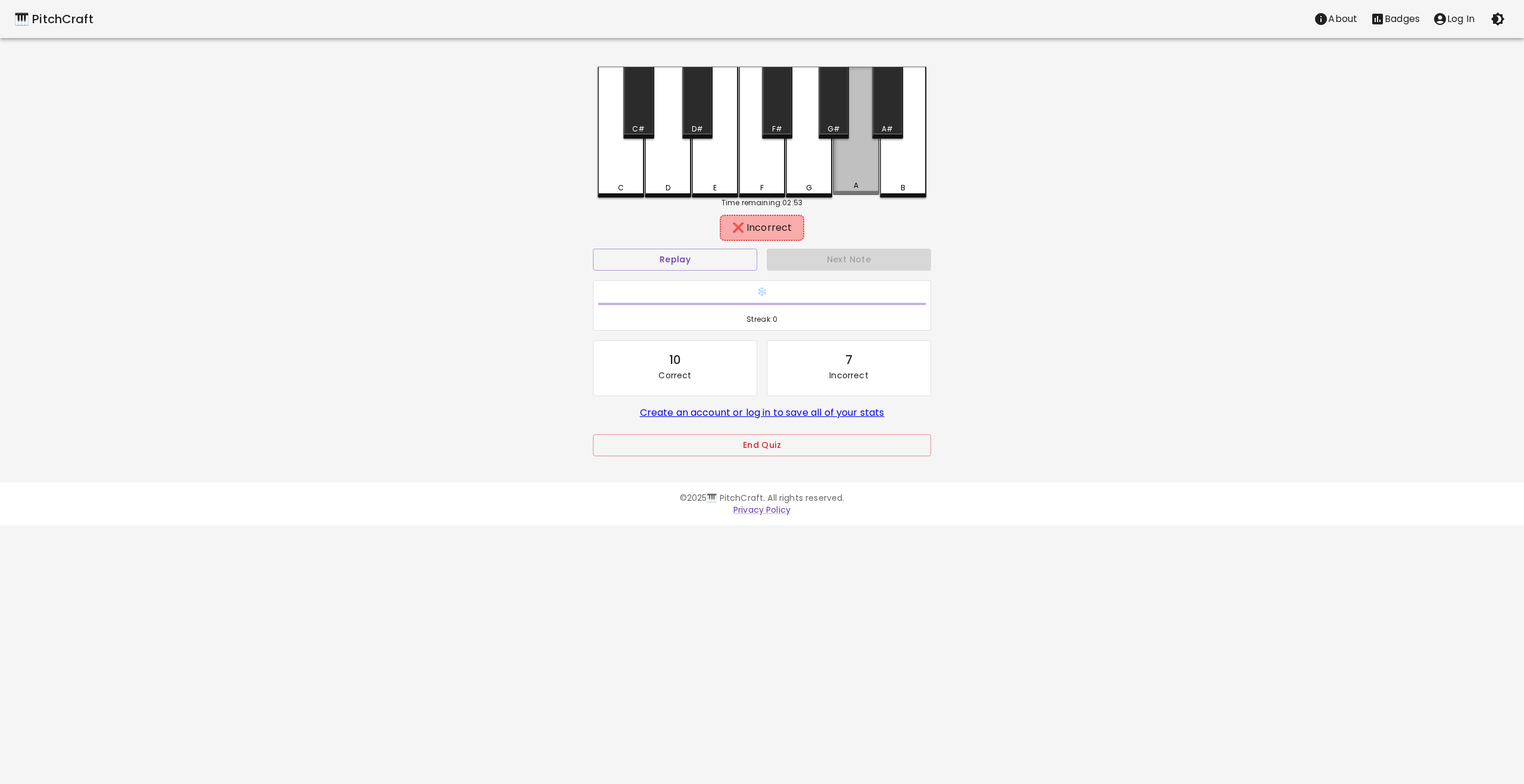
click at [872, 146] on div "A" at bounding box center [856, 131] width 47 height 129
click at [894, 124] on div "A#" at bounding box center [887, 129] width 28 height 11
click at [899, 175] on div "B" at bounding box center [903, 132] width 47 height 131
click at [632, 179] on div "C" at bounding box center [621, 132] width 47 height 131
click at [671, 175] on div "D" at bounding box center [668, 132] width 47 height 131
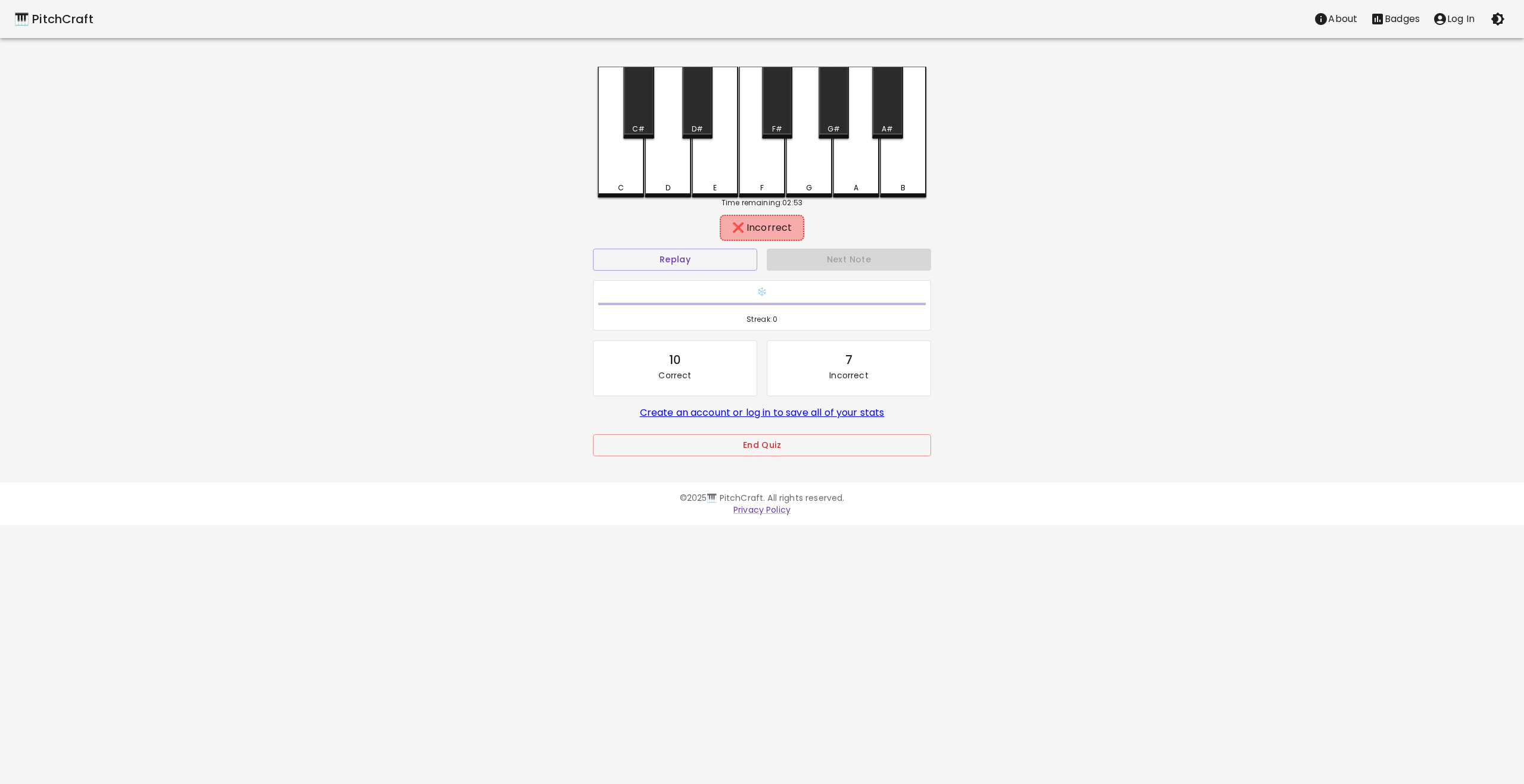
click at [711, 173] on div "E" at bounding box center [715, 132] width 47 height 131
click at [752, 170] on div "F" at bounding box center [762, 132] width 47 height 131
click at [810, 169] on div "G" at bounding box center [809, 131] width 47 height 129
drag, startPoint x: 849, startPoint y: 165, endPoint x: 889, endPoint y: 172, distance: 40.6
click at [860, 168] on div "A" at bounding box center [856, 132] width 47 height 131
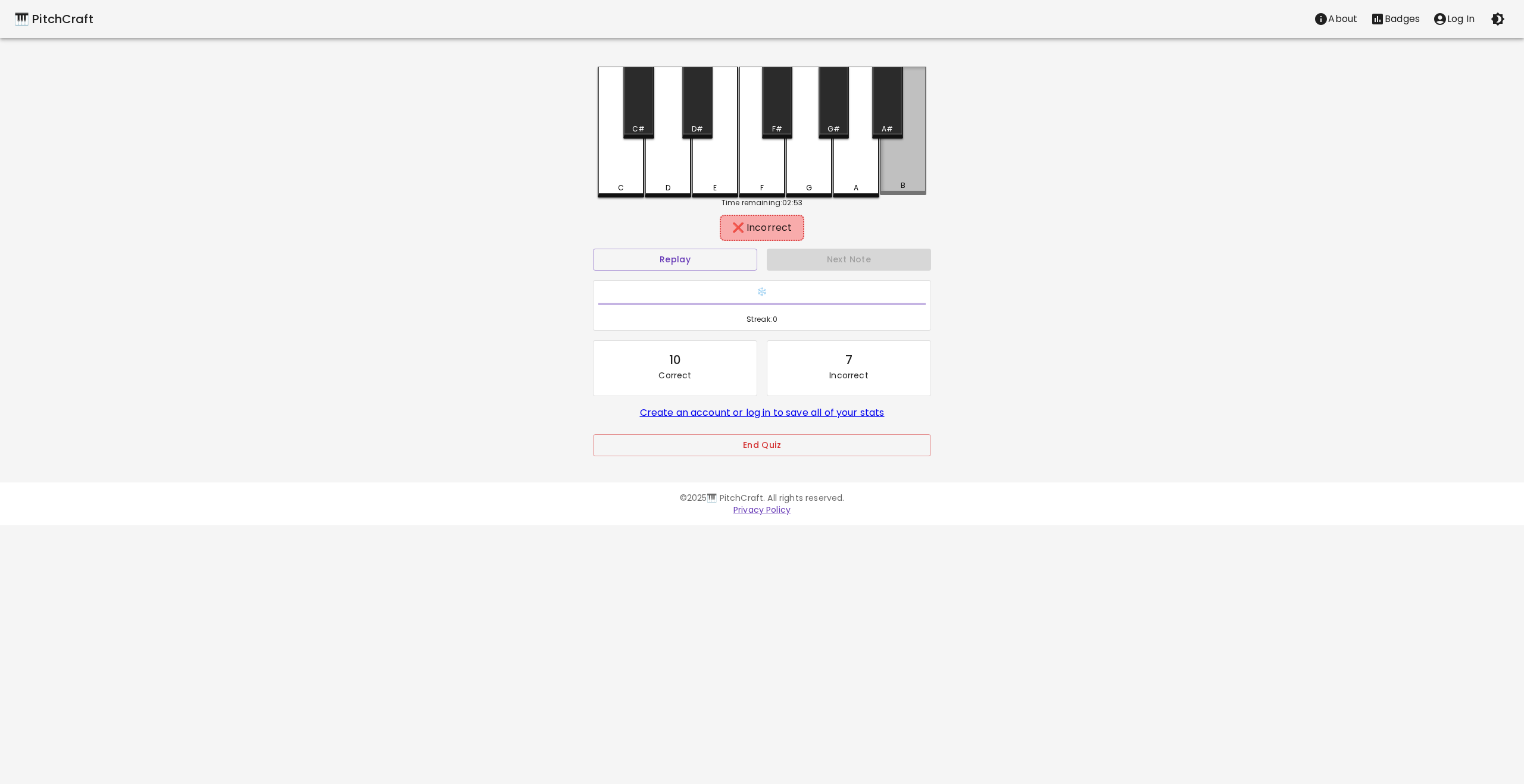
drag, startPoint x: 907, startPoint y: 170, endPoint x: 894, endPoint y: 178, distance: 15.3
click at [906, 170] on div "B" at bounding box center [903, 131] width 47 height 129
click at [712, 260] on button "Replay" at bounding box center [675, 259] width 164 height 22
click at [712, 161] on div "E" at bounding box center [715, 131] width 47 height 129
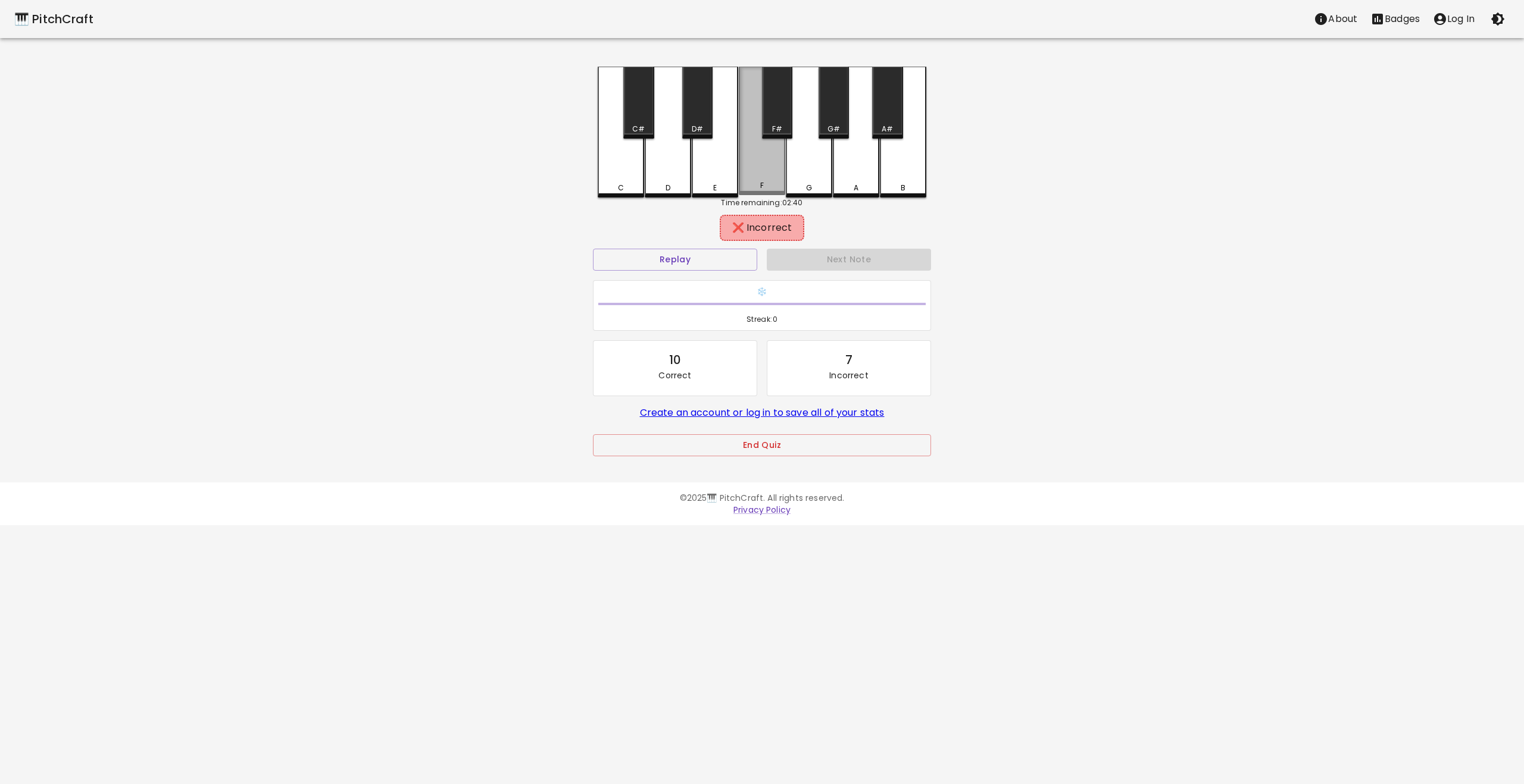
click at [767, 161] on div "F" at bounding box center [762, 131] width 47 height 129
click at [718, 264] on button "Replay" at bounding box center [675, 259] width 164 height 22
click at [765, 173] on div "F" at bounding box center [762, 131] width 47 height 129
click at [723, 260] on button "Replay" at bounding box center [675, 259] width 164 height 22
click at [818, 172] on div "G" at bounding box center [809, 131] width 47 height 129
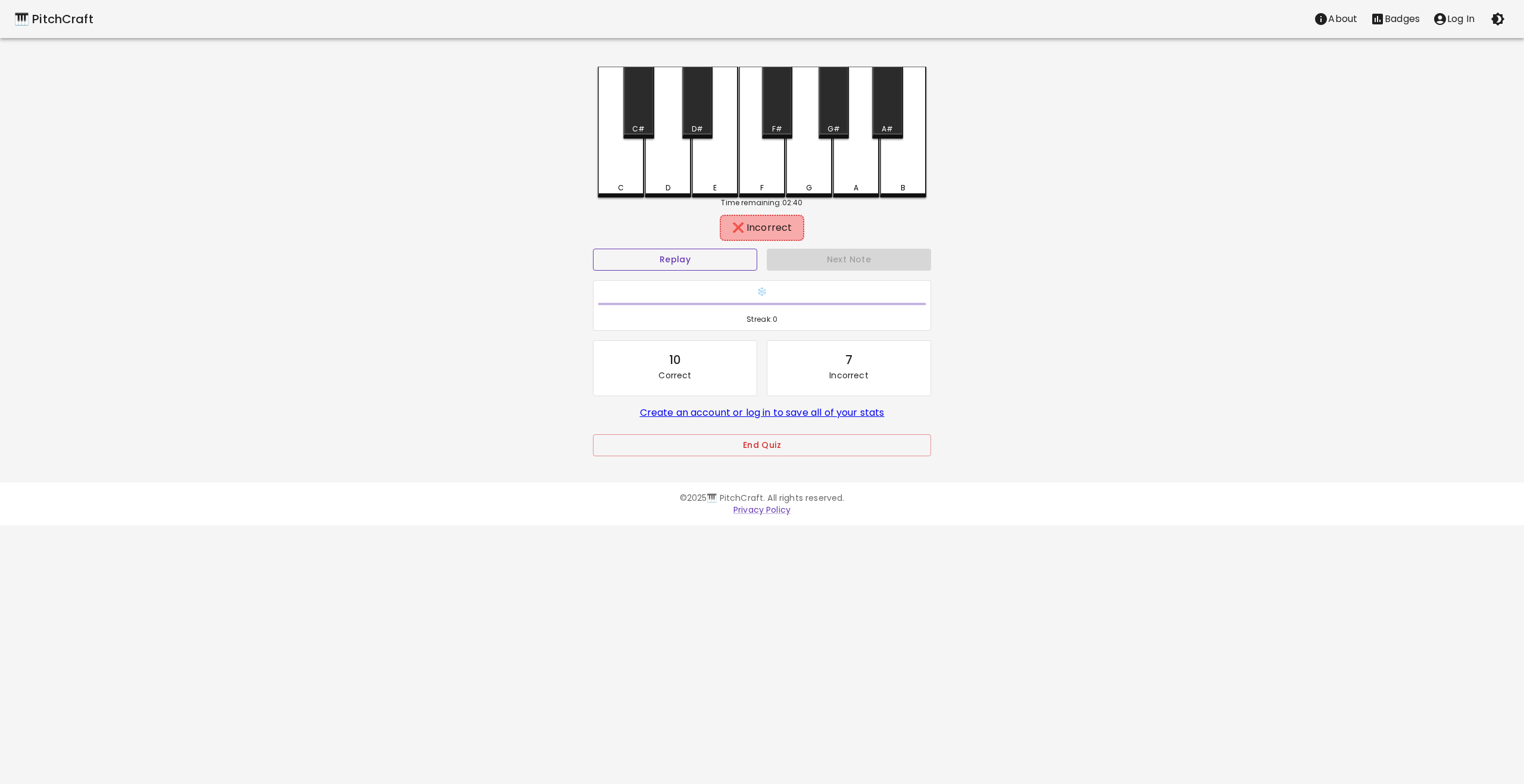
click at [735, 259] on button "Replay" at bounding box center [675, 259] width 164 height 22
click at [769, 119] on div "F#" at bounding box center [777, 103] width 30 height 72
click at [772, 119] on div "F#" at bounding box center [777, 103] width 30 height 72
drag, startPoint x: 700, startPoint y: 265, endPoint x: 772, endPoint y: 223, distance: 83.4
click at [706, 262] on button "Replay" at bounding box center [675, 259] width 164 height 22
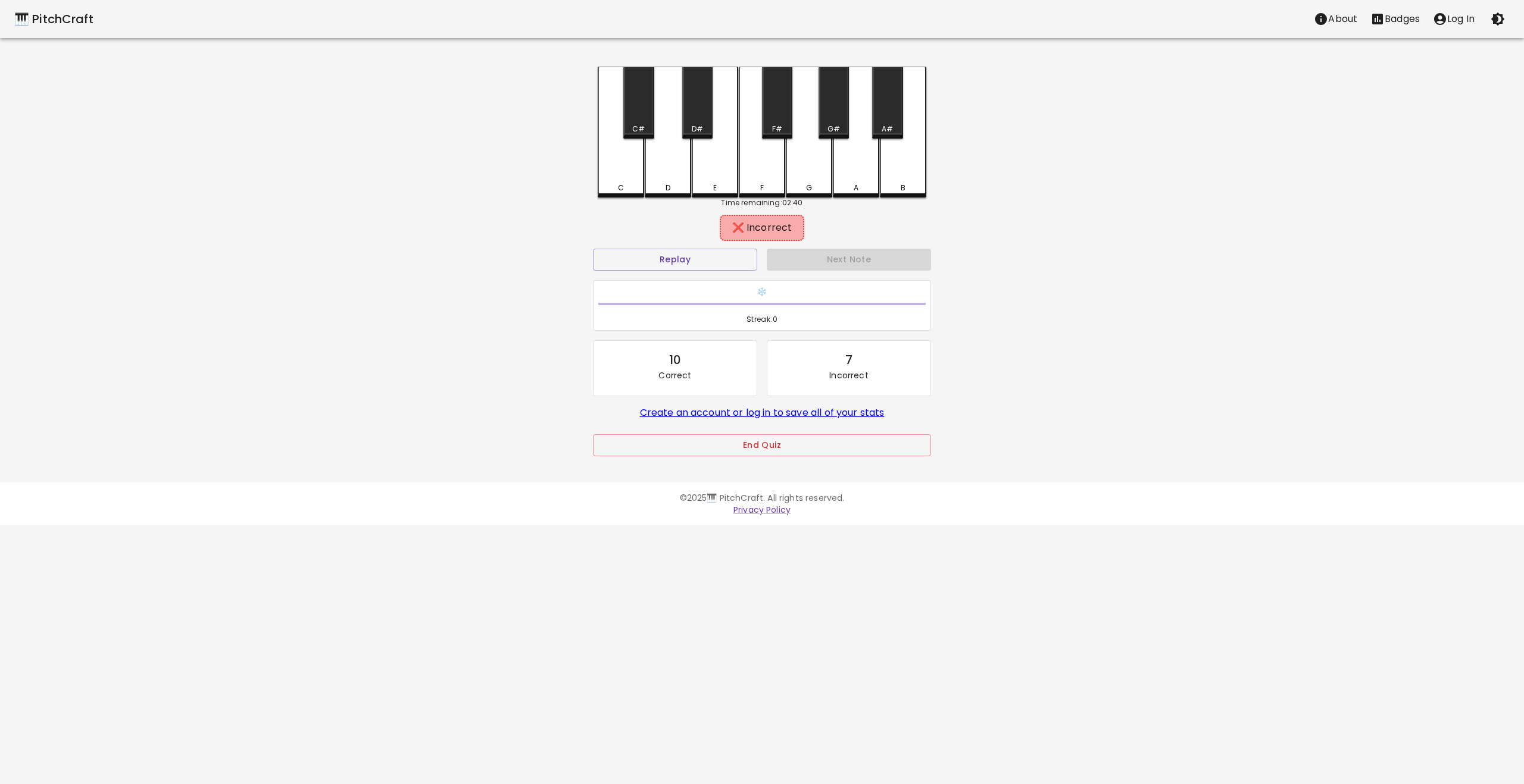
click at [817, 168] on div "G" at bounding box center [809, 132] width 47 height 131
click at [833, 110] on div "G#" at bounding box center [834, 103] width 30 height 72
click at [815, 255] on button "Next Note" at bounding box center [849, 259] width 164 height 22
